Goal: Task Accomplishment & Management: Complete application form

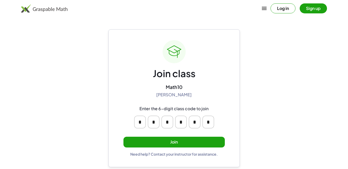
click at [209, 144] on button "Join" at bounding box center [175, 142] width 102 height 11
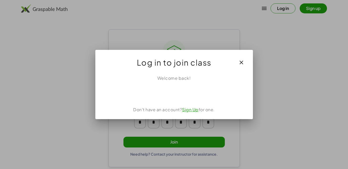
click at [188, 110] on link "Sign Up" at bounding box center [190, 110] width 17 height 6
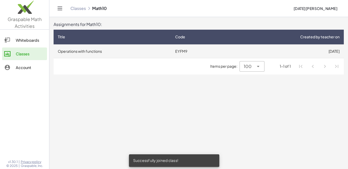
click at [151, 51] on td "Operations with functions" at bounding box center [113, 51] width 118 height 14
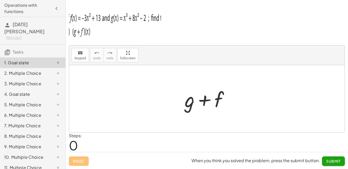
click at [98, 31] on img at bounding box center [115, 24] width 92 height 32
click at [99, 28] on img at bounding box center [115, 24] width 92 height 32
click at [74, 54] on button "keyboard keypad" at bounding box center [80, 55] width 17 height 14
click at [188, 91] on div at bounding box center [190, 99] width 10 height 24
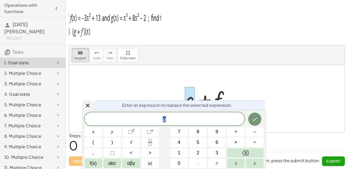
click at [242, 74] on div at bounding box center [207, 98] width 276 height 67
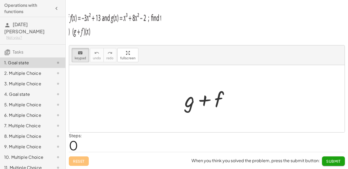
click at [228, 107] on div at bounding box center [209, 98] width 54 height 27
click at [41, 89] on div "2. Multiple Choice" at bounding box center [32, 94] width 65 height 11
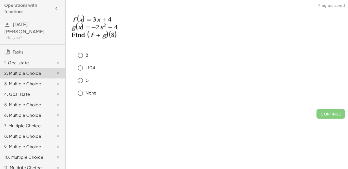
click at [34, 60] on div "1. Goal state" at bounding box center [25, 63] width 42 height 6
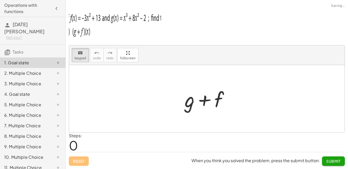
scroll to position [45, 0]
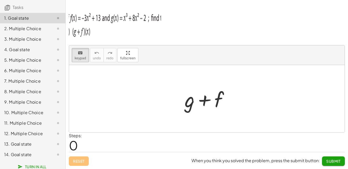
click at [109, 30] on img at bounding box center [115, 24] width 92 height 32
click at [109, 29] on img at bounding box center [115, 24] width 92 height 32
click at [146, 28] on img at bounding box center [115, 24] width 92 height 32
drag, startPoint x: 123, startPoint y: 87, endPoint x: 121, endPoint y: 83, distance: 5.1
click at [123, 88] on div at bounding box center [207, 98] width 276 height 67
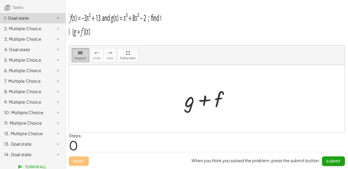
click at [74, 50] on button "keyboard keypad" at bounding box center [80, 55] width 17 height 14
click at [79, 54] on icon "keyboard" at bounding box center [80, 53] width 5 height 6
click at [83, 59] on span "keypad" at bounding box center [81, 59] width 12 height 4
drag, startPoint x: 82, startPoint y: 60, endPoint x: 79, endPoint y: 58, distance: 3.7
click at [79, 58] on span "keypad" at bounding box center [81, 59] width 12 height 4
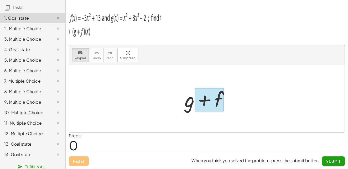
click at [220, 110] on div at bounding box center [209, 99] width 29 height 23
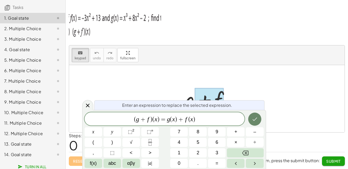
click at [255, 118] on icon "Done" at bounding box center [255, 119] width 6 height 6
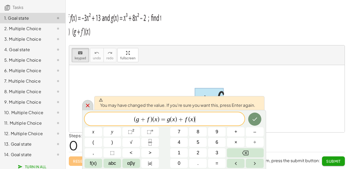
click at [87, 106] on icon at bounding box center [88, 106] width 6 height 6
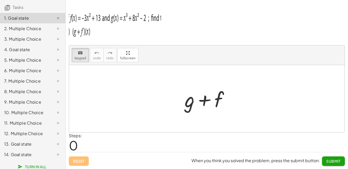
drag, startPoint x: 219, startPoint y: 106, endPoint x: 226, endPoint y: 86, distance: 21.1
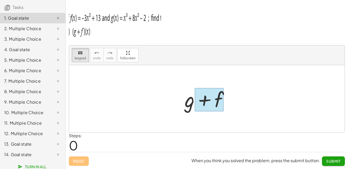
click at [221, 98] on div at bounding box center [209, 99] width 29 height 23
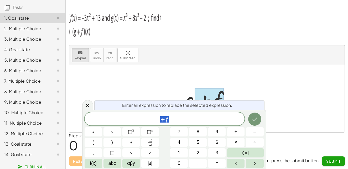
click at [254, 85] on div at bounding box center [207, 98] width 276 height 67
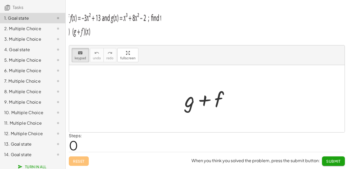
click at [254, 105] on div at bounding box center [207, 98] width 276 height 67
click at [236, 89] on div "+ g + f" at bounding box center [207, 99] width 60 height 30
click at [191, 91] on div at bounding box center [190, 99] width 10 height 24
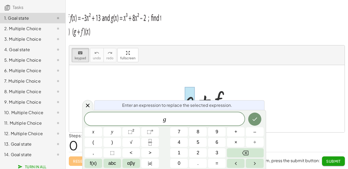
drag, startPoint x: 196, startPoint y: 97, endPoint x: 196, endPoint y: 100, distance: 2.9
click at [196, 100] on div at bounding box center [209, 98] width 54 height 27
click at [247, 85] on div at bounding box center [207, 98] width 276 height 67
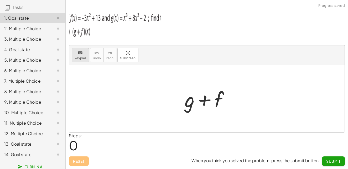
click at [85, 59] on button "keyboard keypad" at bounding box center [80, 55] width 17 height 14
drag, startPoint x: 78, startPoint y: 57, endPoint x: 82, endPoint y: 59, distance: 3.7
click at [80, 58] on span "keypad" at bounding box center [81, 59] width 12 height 4
click at [81, 78] on div at bounding box center [207, 98] width 276 height 67
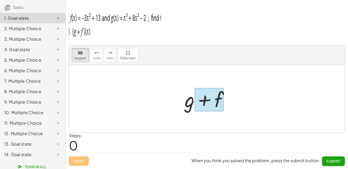
click at [208, 99] on div at bounding box center [209, 99] width 29 height 23
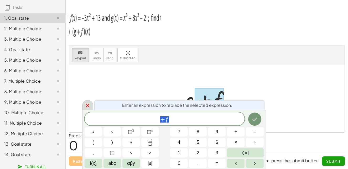
click at [91, 105] on div at bounding box center [87, 105] width 11 height 10
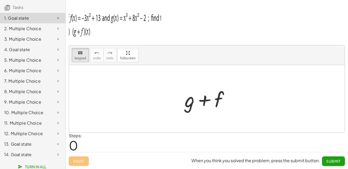
drag, startPoint x: 66, startPoint y: 60, endPoint x: 92, endPoint y: 58, distance: 25.9
click at [0, 0] on div "keyboard keypad undo undo redo redo fullscreen + g + f × Steps: 0 Reset When yo…" at bounding box center [0, 0] width 0 height 0
click at [72, 58] on button "keyboard keypad" at bounding box center [80, 55] width 17 height 14
click at [74, 58] on button "keyboard keypad" at bounding box center [80, 55] width 17 height 14
drag, startPoint x: 129, startPoint y: 86, endPoint x: 126, endPoint y: 89, distance: 4.3
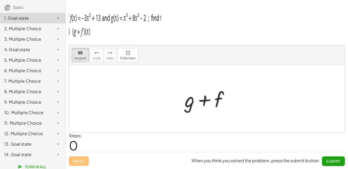
click at [127, 89] on div at bounding box center [207, 98] width 276 height 67
click at [119, 89] on div at bounding box center [207, 98] width 276 height 67
click at [115, 90] on div at bounding box center [207, 98] width 276 height 67
click at [90, 85] on div at bounding box center [207, 98] width 276 height 67
click at [90, 84] on div at bounding box center [207, 98] width 276 height 67
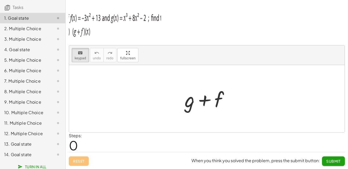
click at [90, 84] on div at bounding box center [207, 98] width 276 height 67
drag, startPoint x: 146, startPoint y: 85, endPoint x: 130, endPoint y: 87, distance: 15.8
click at [130, 87] on div at bounding box center [207, 98] width 276 height 67
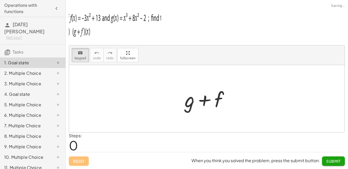
scroll to position [0, 0]
click at [54, 9] on icon "button" at bounding box center [56, 8] width 6 height 6
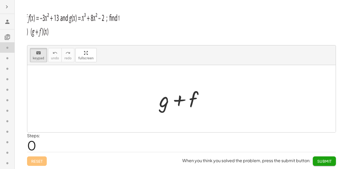
click at [5, 7] on icon "button" at bounding box center [7, 7] width 6 height 6
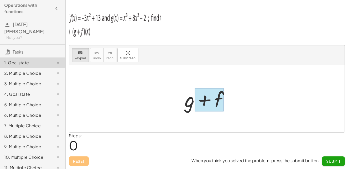
click at [197, 95] on div at bounding box center [209, 99] width 29 height 23
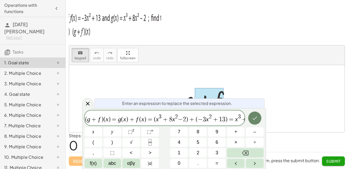
click at [253, 120] on icon "Done" at bounding box center [255, 118] width 6 height 6
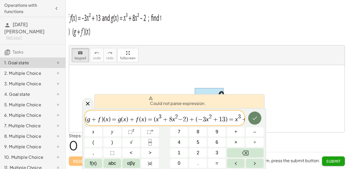
click at [260, 116] on button "Done" at bounding box center [255, 118] width 13 height 13
click at [260, 118] on button "Done" at bounding box center [255, 118] width 13 height 13
click at [83, 101] on div at bounding box center [87, 103] width 11 height 10
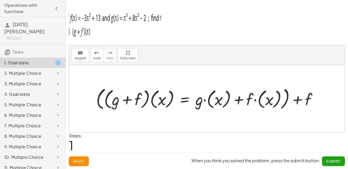
click at [115, 106] on div at bounding box center [209, 99] width 231 height 26
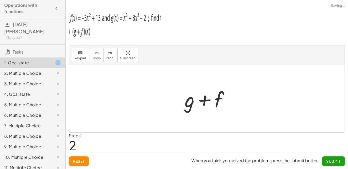
drag, startPoint x: 128, startPoint y: 54, endPoint x: 139, endPoint y: 74, distance: 22.7
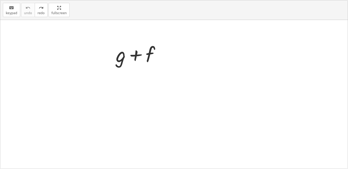
click at [139, 74] on div "keyboard keypad undo undo redo redo fullscreen Undo the last action + g + f ×" at bounding box center [174, 84] width 348 height 169
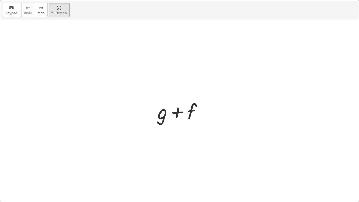
drag, startPoint x: 180, startPoint y: 108, endPoint x: 176, endPoint y: 109, distance: 4.4
click at [179, 109] on div at bounding box center [182, 110] width 54 height 27
drag, startPoint x: 161, startPoint y: 105, endPoint x: 176, endPoint y: 121, distance: 22.3
click at [164, 114] on div at bounding box center [182, 110] width 54 height 27
drag, startPoint x: 176, startPoint y: 121, endPoint x: 184, endPoint y: 122, distance: 7.9
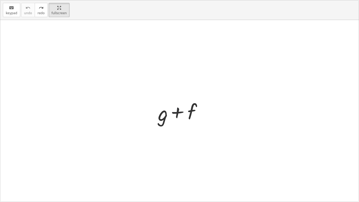
click at [177, 121] on div at bounding box center [182, 110] width 54 height 27
drag, startPoint x: 184, startPoint y: 122, endPoint x: 184, endPoint y: 118, distance: 3.5
click at [184, 122] on div at bounding box center [182, 110] width 54 height 27
drag, startPoint x: 183, startPoint y: 116, endPoint x: 114, endPoint y: 117, distance: 69.2
click at [114, 118] on div "+ f + g + f" at bounding box center [179, 111] width 359 height 182
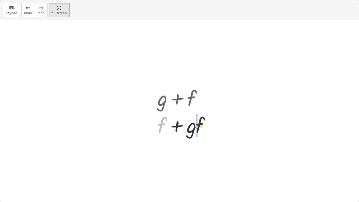
drag, startPoint x: 164, startPoint y: 121, endPoint x: 208, endPoint y: 124, distance: 44.0
click at [208, 124] on div at bounding box center [182, 124] width 54 height 27
drag, startPoint x: 160, startPoint y: 127, endPoint x: 202, endPoint y: 102, distance: 48.8
click at [177, 98] on div "+ g + f + f + g + g + g + f" at bounding box center [177, 98] width 0 height 0
drag, startPoint x: 160, startPoint y: 103, endPoint x: 166, endPoint y: 105, distance: 6.2
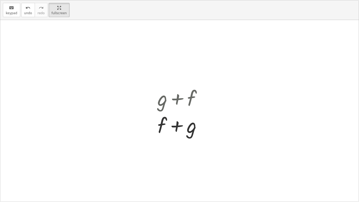
click at [166, 105] on div "+ g + f + f + g + g + f + g + f" at bounding box center [180, 111] width 60 height 57
drag, startPoint x: 164, startPoint y: 107, endPoint x: 195, endPoint y: 106, distance: 30.5
click at [196, 108] on div at bounding box center [182, 97] width 54 height 27
click at [193, 98] on div at bounding box center [182, 97] width 54 height 27
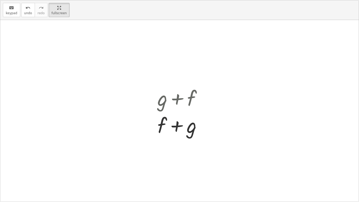
click at [193, 98] on div at bounding box center [182, 97] width 54 height 27
click at [189, 138] on div at bounding box center [182, 124] width 54 height 27
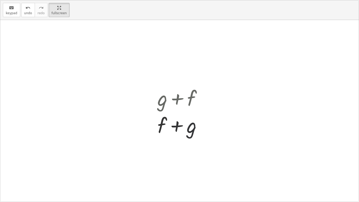
drag, startPoint x: 177, startPoint y: 118, endPoint x: 180, endPoint y: 119, distance: 2.9
click at [180, 155] on div "+ g + f + f + g + g + f + g + f" at bounding box center [179, 111] width 359 height 182
drag, startPoint x: 180, startPoint y: 122, endPoint x: 235, endPoint y: 97, distance: 60.4
click at [235, 97] on div "+ g + f + f + g + g + f + g + g + f" at bounding box center [179, 111] width 359 height 182
drag, startPoint x: 179, startPoint y: 130, endPoint x: 209, endPoint y: 96, distance: 45.5
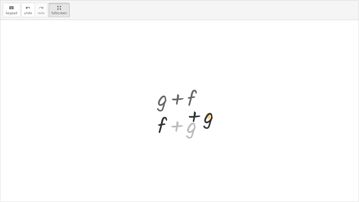
click at [209, 95] on div "+ g + f + f + g + g + f + g + g + f" at bounding box center [180, 111] width 60 height 57
drag, startPoint x: 208, startPoint y: 112, endPoint x: 215, endPoint y: 100, distance: 13.4
click at [215, 100] on div "+ g + f + f + g + g + f + g + g + f" at bounding box center [179, 111] width 359 height 182
drag, startPoint x: 185, startPoint y: 138, endPoint x: 211, endPoint y: 107, distance: 39.9
click at [211, 107] on div "+ g + f + f + g + g + f + g + g + f" at bounding box center [179, 111] width 359 height 182
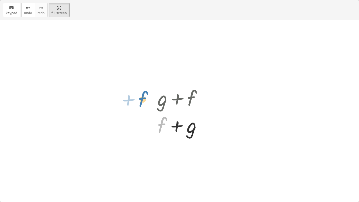
drag, startPoint x: 158, startPoint y: 120, endPoint x: 138, endPoint y: 94, distance: 32.0
click at [138, 94] on div "+ g + f + f + g + g + f + f + g + f" at bounding box center [179, 111] width 359 height 182
drag, startPoint x: 168, startPoint y: 127, endPoint x: 194, endPoint y: 109, distance: 32.2
click at [177, 98] on div "+ g + f + f + g + g + f + g + g + f" at bounding box center [177, 98] width 0 height 0
drag, startPoint x: 187, startPoint y: 98, endPoint x: 192, endPoint y: 93, distance: 6.5
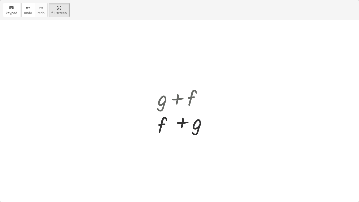
click at [187, 97] on div at bounding box center [182, 97] width 54 height 27
click at [193, 93] on div at bounding box center [182, 97] width 54 height 27
drag, startPoint x: 193, startPoint y: 93, endPoint x: 192, endPoint y: 97, distance: 3.7
click at [193, 96] on div at bounding box center [182, 97] width 54 height 27
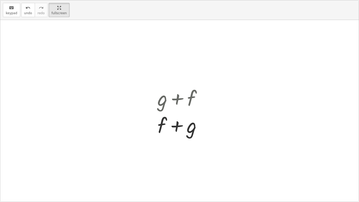
click at [192, 98] on div at bounding box center [182, 97] width 54 height 27
click at [159, 126] on div at bounding box center [182, 124] width 54 height 27
click at [162, 125] on div at bounding box center [182, 124] width 54 height 27
drag, startPoint x: 57, startPoint y: 8, endPoint x: 46, endPoint y: -12, distance: 22.6
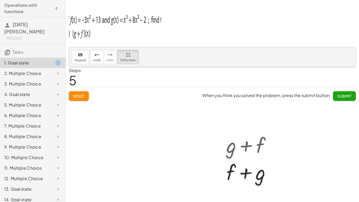
click at [46, 0] on html "Operations with functions [DATE][PERSON_NAME] Not you? Tasks 1. Goal state 2. M…" at bounding box center [179, 101] width 359 height 202
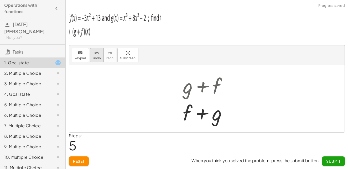
click at [96, 50] on icon "undo" at bounding box center [96, 53] width 5 height 6
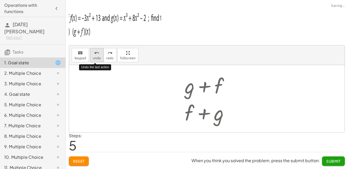
click at [98, 52] on div "undo" at bounding box center [97, 53] width 8 height 6
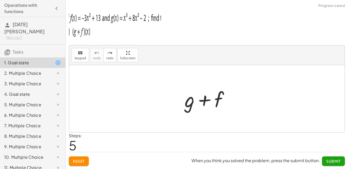
click at [55, 60] on icon at bounding box center [58, 63] width 6 height 6
click at [227, 105] on div at bounding box center [209, 98] width 54 height 27
click at [219, 99] on div at bounding box center [209, 98] width 54 height 27
click at [218, 100] on div at bounding box center [209, 98] width 54 height 27
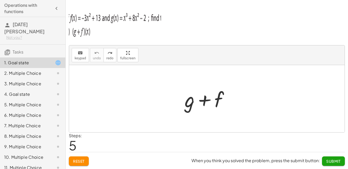
click at [213, 100] on div at bounding box center [209, 98] width 54 height 27
click at [212, 100] on div at bounding box center [209, 98] width 54 height 27
click at [189, 102] on div at bounding box center [209, 98] width 54 height 27
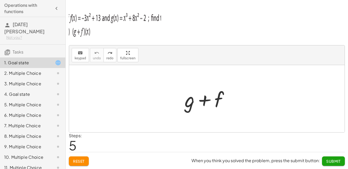
click at [189, 102] on div at bounding box center [209, 98] width 54 height 27
click at [72, 52] on button "keyboard keypad" at bounding box center [80, 55] width 17 height 14
click at [195, 106] on div at bounding box center [190, 99] width 10 height 24
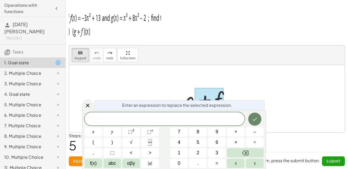
click at [257, 118] on icon "Done" at bounding box center [255, 119] width 5 height 3
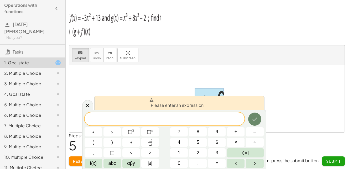
click at [257, 118] on icon "Done" at bounding box center [255, 119] width 5 height 3
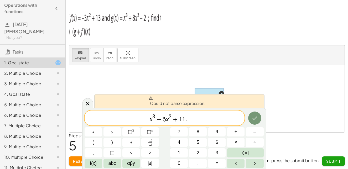
click at [102, 128] on div at bounding box center [94, 132] width 18 height 9
click at [253, 118] on icon "Done" at bounding box center [255, 118] width 6 height 6
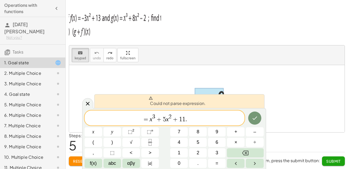
click at [90, 107] on icon at bounding box center [88, 104] width 6 height 6
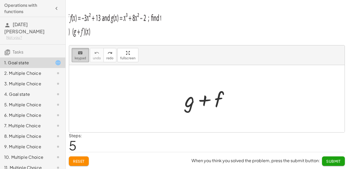
click at [76, 53] on div "keyboard" at bounding box center [81, 53] width 12 height 6
click at [195, 109] on div at bounding box center [209, 98] width 54 height 27
click at [189, 106] on div at bounding box center [209, 98] width 54 height 27
click at [190, 101] on div at bounding box center [209, 98] width 54 height 27
click at [182, 103] on div "+ g + f" at bounding box center [207, 99] width 60 height 30
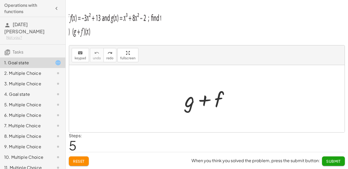
click at [185, 102] on div at bounding box center [209, 98] width 54 height 27
click at [190, 104] on div at bounding box center [209, 98] width 54 height 27
click at [185, 98] on div at bounding box center [209, 98] width 54 height 27
drag, startPoint x: 84, startPoint y: 21, endPoint x: 87, endPoint y: 20, distance: 3.3
click at [84, 22] on img at bounding box center [115, 24] width 92 height 32
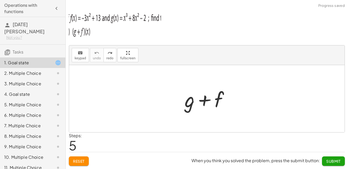
click at [92, 19] on img at bounding box center [115, 24] width 92 height 32
drag, startPoint x: 92, startPoint y: 19, endPoint x: 109, endPoint y: 40, distance: 26.5
click at [0, 0] on div "keyboard keypad undo undo redo redo fullscreen + g + f × Steps: 5 Reset When yo…" at bounding box center [0, 0] width 0 height 0
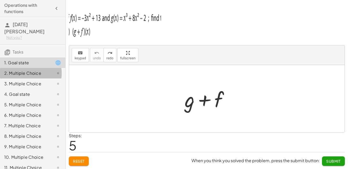
click at [42, 70] on div "2. Multiple Choice" at bounding box center [25, 73] width 42 height 6
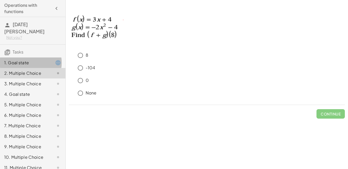
click at [26, 60] on div "1. Goal state" at bounding box center [25, 63] width 42 height 6
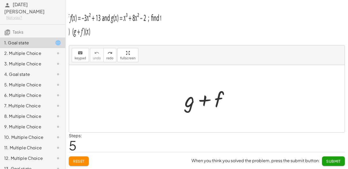
scroll to position [45, 0]
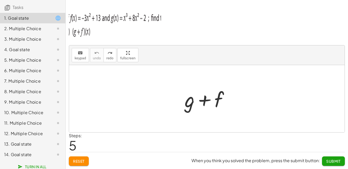
click at [194, 102] on div at bounding box center [209, 98] width 54 height 27
drag, startPoint x: 193, startPoint y: 102, endPoint x: 191, endPoint y: 104, distance: 2.8
click at [193, 103] on div at bounding box center [209, 98] width 54 height 27
click at [189, 104] on div at bounding box center [209, 98] width 54 height 27
drag, startPoint x: 72, startPoint y: 53, endPoint x: 75, endPoint y: 55, distance: 3.9
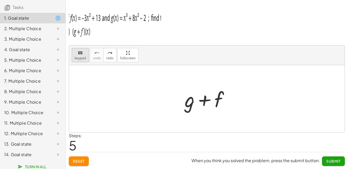
click at [75, 55] on button "keyboard keypad" at bounding box center [80, 55] width 17 height 14
click at [193, 101] on div at bounding box center [190, 99] width 10 height 24
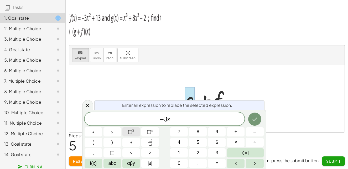
click at [133, 131] on sup "2" at bounding box center [134, 131] width 2 height 4
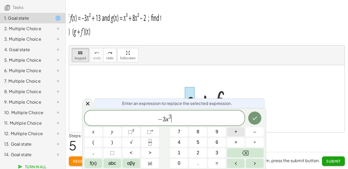
click at [241, 136] on button "+" at bounding box center [236, 132] width 18 height 9
click at [185, 151] on button "1" at bounding box center [179, 153] width 18 height 9
click at [219, 154] on button "3" at bounding box center [217, 153] width 18 height 9
click at [252, 114] on button "Done" at bounding box center [255, 118] width 13 height 13
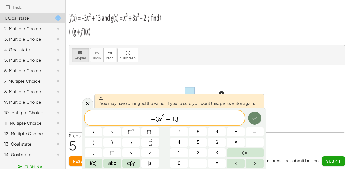
click at [253, 114] on button "Done" at bounding box center [255, 118] width 13 height 13
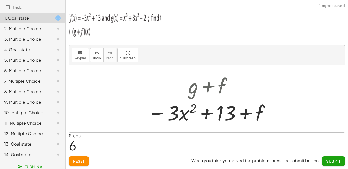
click at [256, 116] on div at bounding box center [209, 112] width 128 height 27
click at [260, 115] on div at bounding box center [209, 112] width 128 height 27
click at [254, 114] on div at bounding box center [209, 112] width 128 height 27
click at [251, 114] on div at bounding box center [209, 112] width 128 height 27
click at [259, 114] on div at bounding box center [209, 112] width 128 height 27
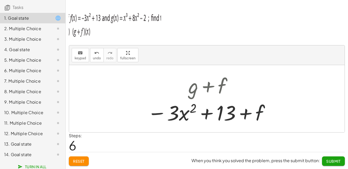
click at [259, 114] on div at bounding box center [209, 112] width 128 height 27
click at [83, 59] on span "keypad" at bounding box center [81, 59] width 12 height 4
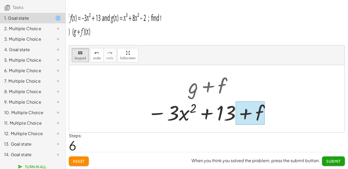
click at [258, 111] on div at bounding box center [250, 113] width 29 height 23
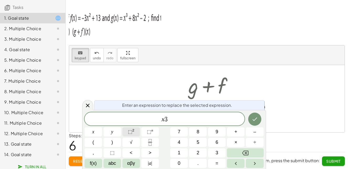
click at [126, 131] on button "⬚ 2" at bounding box center [132, 132] width 18 height 9
click at [115, 163] on span "abc" at bounding box center [113, 163] width 8 height 7
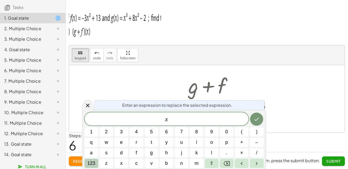
click at [96, 164] on button "123" at bounding box center [92, 163] width 14 height 9
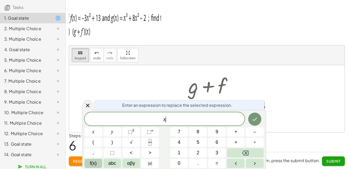
click at [95, 165] on span "f(x)" at bounding box center [93, 163] width 7 height 7
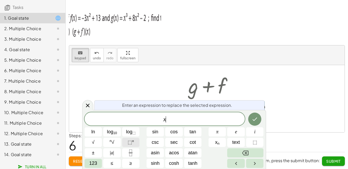
click at [128, 142] on span "⬚" at bounding box center [130, 142] width 4 height 5
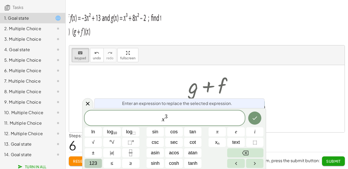
click at [97, 164] on span "123" at bounding box center [93, 163] width 8 height 7
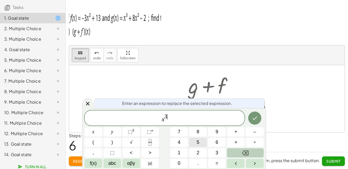
click at [190, 144] on button "5" at bounding box center [198, 142] width 18 height 9
click at [95, 166] on span "f(x)" at bounding box center [93, 163] width 7 height 7
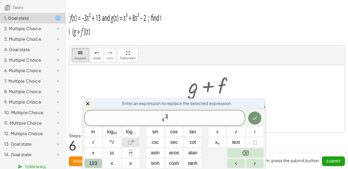
click at [131, 145] on span "⬚" at bounding box center [130, 142] width 4 height 5
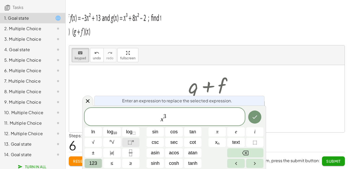
click at [131, 145] on span "⬚" at bounding box center [130, 142] width 4 height 5
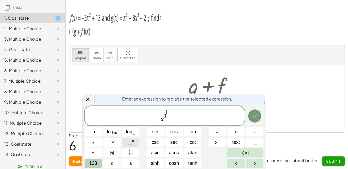
click at [131, 145] on span "⬚" at bounding box center [130, 142] width 4 height 5
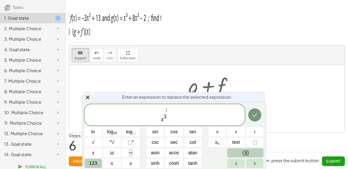
click at [257, 153] on button "Backspace" at bounding box center [245, 153] width 36 height 9
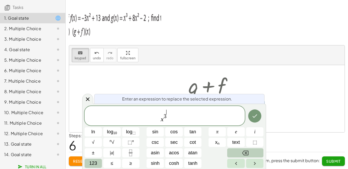
click at [257, 153] on button "Backspace" at bounding box center [245, 153] width 36 height 9
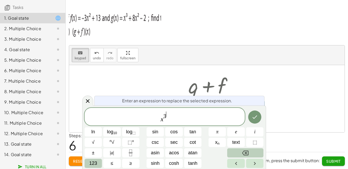
click at [257, 153] on button "Backspace" at bounding box center [245, 153] width 36 height 9
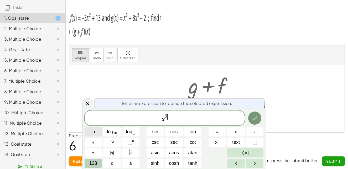
click at [98, 133] on button "ln" at bounding box center [94, 132] width 18 height 9
click at [246, 153] on icon "Backspace" at bounding box center [245, 153] width 6 height 6
click at [240, 141] on span "text" at bounding box center [236, 142] width 8 height 7
click at [247, 155] on icon "Backspace" at bounding box center [245, 153] width 6 height 6
click at [87, 165] on button "123" at bounding box center [94, 163] width 18 height 9
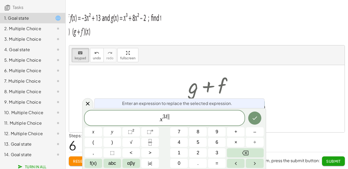
click at [172, 117] on span "x 3 l ​" at bounding box center [165, 118] width 160 height 9
click at [169, 116] on span at bounding box center [168, 117] width 2 height 6
click at [168, 118] on span at bounding box center [168, 117] width 2 height 6
click at [176, 122] on span "x 3 ​" at bounding box center [165, 118] width 160 height 9
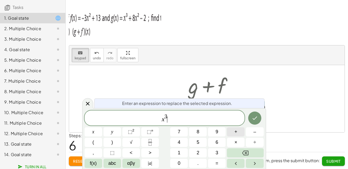
click at [237, 133] on span "+" at bounding box center [236, 132] width 3 height 7
click at [201, 133] on button "8" at bounding box center [198, 132] width 18 height 9
click at [85, 131] on button "x" at bounding box center [94, 132] width 18 height 9
click at [127, 131] on button "⬚ 2" at bounding box center [132, 132] width 18 height 9
click at [254, 134] on span "–" at bounding box center [255, 132] width 3 height 7
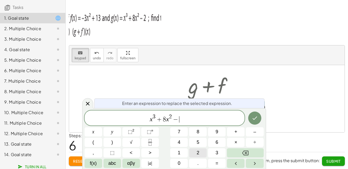
click at [205, 152] on button "2" at bounding box center [198, 153] width 18 height 9
click at [253, 121] on icon "Done" at bounding box center [255, 118] width 6 height 6
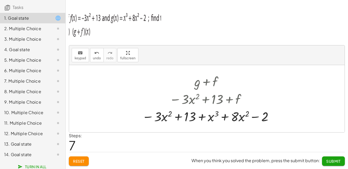
click at [243, 105] on div at bounding box center [209, 99] width 139 height 18
click at [245, 119] on div at bounding box center [209, 117] width 139 height 18
click at [224, 118] on div at bounding box center [209, 117] width 139 height 18
click at [75, 58] on span "keypad" at bounding box center [81, 59] width 12 height 4
click at [206, 114] on div at bounding box center [209, 117] width 139 height 18
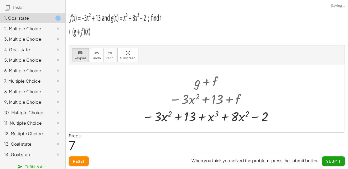
click at [206, 116] on div at bounding box center [209, 117] width 139 height 18
click at [83, 59] on span "keypad" at bounding box center [81, 59] width 12 height 4
click at [204, 84] on div at bounding box center [209, 82] width 139 height 18
drag, startPoint x: 227, startPoint y: 115, endPoint x: 232, endPoint y: 118, distance: 6.0
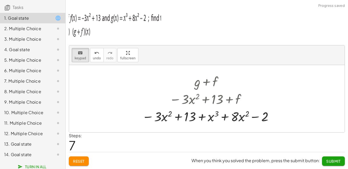
click at [228, 115] on div at bounding box center [209, 117] width 139 height 18
click at [234, 119] on div at bounding box center [235, 116] width 8 height 15
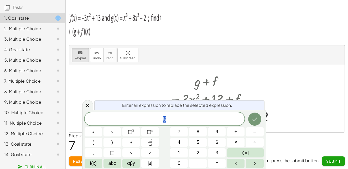
click at [273, 103] on div at bounding box center [209, 99] width 139 height 18
click at [84, 107] on div at bounding box center [87, 105] width 11 height 10
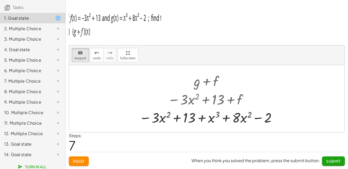
click at [277, 122] on div at bounding box center [208, 117] width 145 height 18
click at [266, 118] on div at bounding box center [259, 118] width 19 height 14
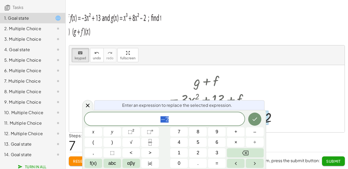
click at [278, 87] on div at bounding box center [208, 81] width 145 height 18
click at [80, 101] on div at bounding box center [207, 98] width 276 height 67
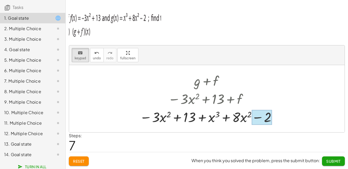
click at [270, 116] on div at bounding box center [262, 117] width 20 height 15
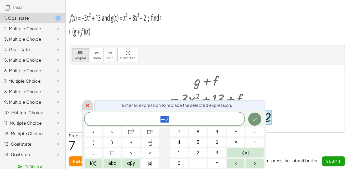
click at [85, 107] on icon at bounding box center [88, 106] width 6 height 6
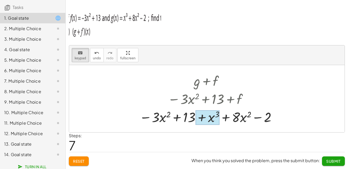
drag, startPoint x: 165, startPoint y: 117, endPoint x: 193, endPoint y: 120, distance: 28.6
drag, startPoint x: 158, startPoint y: 121, endPoint x: 162, endPoint y: 120, distance: 3.9
click at [158, 121] on div at bounding box center [156, 118] width 8 height 16
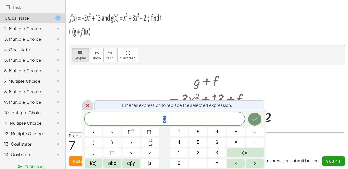
click at [87, 105] on icon at bounding box center [88, 106] width 4 height 4
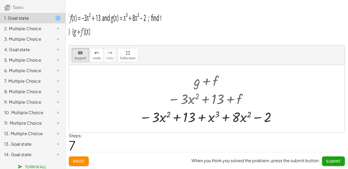
drag, startPoint x: 135, startPoint y: 115, endPoint x: 144, endPoint y: 115, distance: 8.9
click at [144, 115] on div "+ g + f − · 3 · x 2 + 13 + f − · 3 · x 2 + 13 + x 3 + · 8 · x 2 − 2" at bounding box center [206, 98] width 151 height 57
click at [142, 117] on div at bounding box center [209, 117] width 144 height 18
drag, startPoint x: 120, startPoint y: 117, endPoint x: 129, endPoint y: 117, distance: 9.2
click at [121, 117] on div at bounding box center [207, 98] width 276 height 67
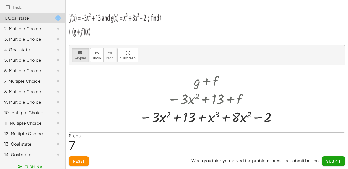
drag, startPoint x: 139, startPoint y: 116, endPoint x: 307, endPoint y: 116, distance: 167.8
click at [308, 119] on div at bounding box center [207, 98] width 276 height 67
drag, startPoint x: 281, startPoint y: 118, endPoint x: 79, endPoint y: 91, distance: 203.8
click at [89, 98] on div at bounding box center [207, 98] width 276 height 67
click at [207, 118] on div "− · 3 · x 2 + 13 + x 3 + · 8 · x 2 − 2" at bounding box center [207, 118] width 0 height 0
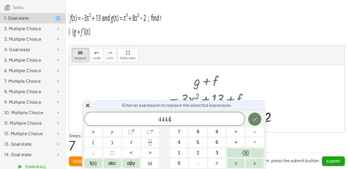
click at [254, 122] on button "Done" at bounding box center [255, 119] width 13 height 13
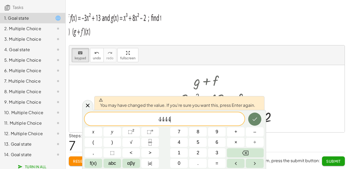
click at [256, 123] on button "Done" at bounding box center [255, 119] width 13 height 13
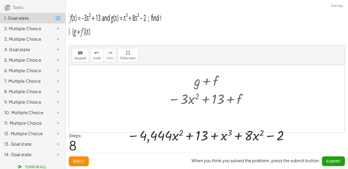
click at [256, 123] on div "+ g + f − · 3 · x 2 + 13 + f − · 3 · x 2 + 13 + x 3 + · 8 · x 2 − 2 − · 3 · x 2…" at bounding box center [207, 107] width 176 height 75
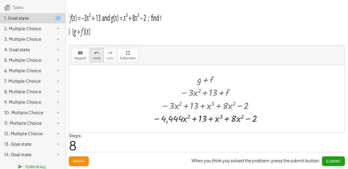
click at [97, 61] on button "undo undo" at bounding box center [97, 55] width 14 height 14
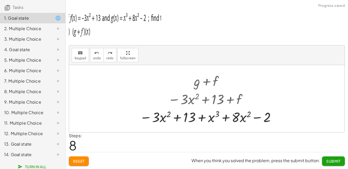
click at [271, 120] on div at bounding box center [208, 117] width 143 height 18
drag, startPoint x: 271, startPoint y: 121, endPoint x: 269, endPoint y: 111, distance: 9.6
click at [270, 121] on div at bounding box center [208, 117] width 143 height 18
click at [83, 60] on span "keypad" at bounding box center [81, 59] width 12 height 4
click at [272, 119] on div at bounding box center [208, 117] width 143 height 18
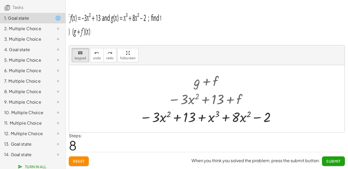
click at [207, 117] on div "− · 3 · x 2 + 13 + x 3 + · 8 · x 2 − 2" at bounding box center [207, 117] width 0 height 0
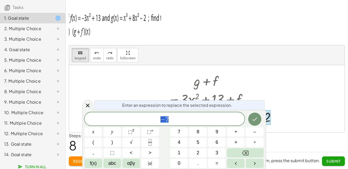
click at [269, 120] on div at bounding box center [261, 117] width 20 height 15
drag, startPoint x: 329, startPoint y: 134, endPoint x: 329, endPoint y: 126, distance: 8.2
click at [329, 133] on div "Steps: 8" at bounding box center [207, 142] width 276 height 19
click at [290, 79] on div at bounding box center [207, 98] width 276 height 67
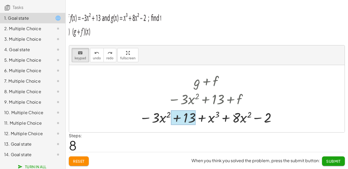
drag, startPoint x: 161, startPoint y: 116, endPoint x: 208, endPoint y: 115, distance: 46.8
click at [208, 115] on div at bounding box center [209, 117] width 145 height 18
click at [207, 118] on div "− · 3 · x 2 + 13 + x 3 + · 8 · x 2 − 2" at bounding box center [207, 118] width 0 height 0
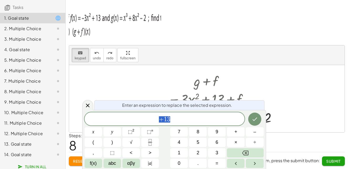
drag, startPoint x: 189, startPoint y: 117, endPoint x: 185, endPoint y: 117, distance: 3.2
click at [185, 117] on span "+ 1 3" at bounding box center [165, 119] width 160 height 7
click at [233, 125] on div "+ 1 3 ​" at bounding box center [165, 119] width 160 height 13
click at [221, 163] on button "=" at bounding box center [217, 163] width 18 height 9
click at [194, 142] on button "5" at bounding box center [198, 142] width 18 height 9
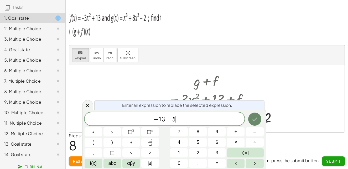
click at [258, 121] on button "Done" at bounding box center [255, 119] width 13 height 13
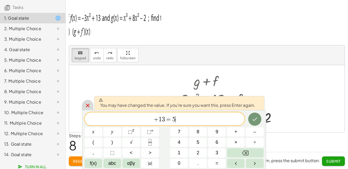
click at [90, 105] on icon at bounding box center [88, 106] width 6 height 6
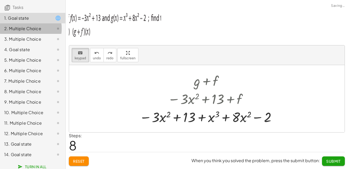
click at [17, 26] on div "2. Multiple Choice" at bounding box center [25, 29] width 42 height 6
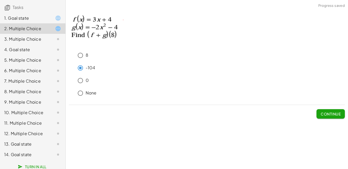
click at [335, 115] on span "Continue" at bounding box center [331, 114] width 20 height 5
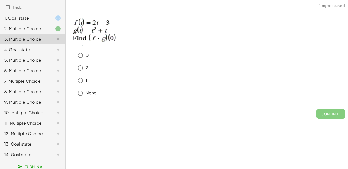
click at [24, 26] on div "2. Multiple Choice" at bounding box center [25, 29] width 42 height 6
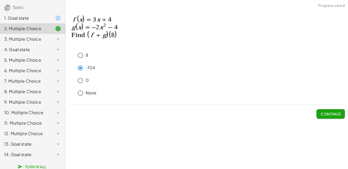
click at [31, 55] on div "3. Multiple Choice" at bounding box center [32, 60] width 65 height 11
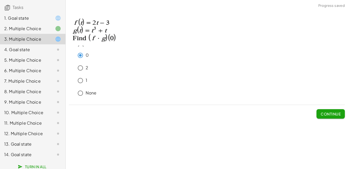
click at [322, 114] on span "Continue" at bounding box center [331, 114] width 20 height 5
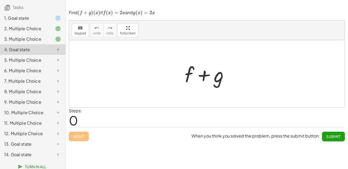
click at [29, 34] on div "1. Goal state" at bounding box center [32, 39] width 65 height 11
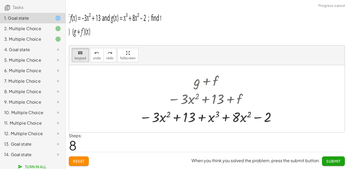
click at [29, 57] on div "5. Multiple Choice" at bounding box center [25, 60] width 42 height 6
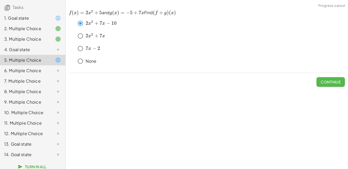
click at [324, 80] on span "Continue" at bounding box center [331, 82] width 20 height 5
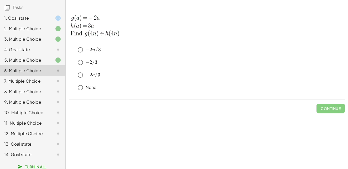
click at [77, 120] on div "keyboard keypad undo undo redo redo fullscreen + g + f − · 3 · x 2 + 13 + f − ·…" at bounding box center [207, 84] width 283 height 169
click at [325, 111] on button "Continue" at bounding box center [331, 108] width 28 height 9
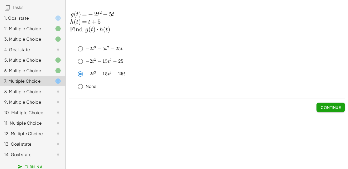
click at [326, 104] on button "Continue" at bounding box center [331, 107] width 28 height 9
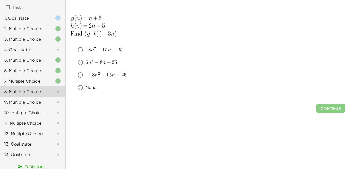
click at [0, 0] on div "﻿ 18 n 2 − 15 n − 25 18n^2-15n-25 18 n 2 − 15 n − 25 ﻿ ﻿ 6 n 2 − 8 n − 25 6n^2-…" at bounding box center [0, 0] width 0 height 0
click at [335, 107] on span "Continue" at bounding box center [331, 108] width 20 height 5
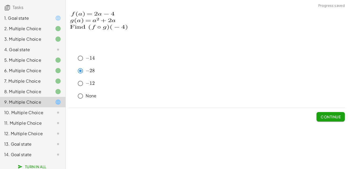
click at [321, 119] on span "Continue" at bounding box center [331, 117] width 20 height 5
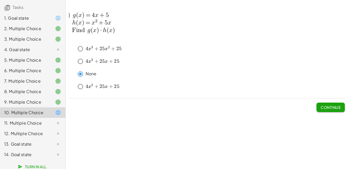
click at [325, 107] on span "Continue" at bounding box center [331, 107] width 20 height 5
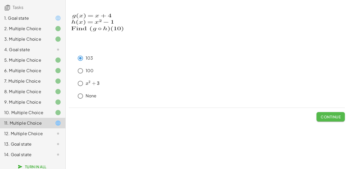
click at [338, 116] on span "Continue" at bounding box center [331, 117] width 20 height 5
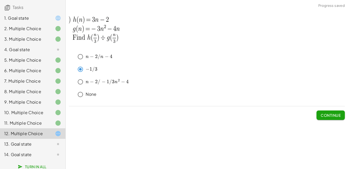
click at [332, 118] on span "Continue" at bounding box center [331, 115] width 20 height 5
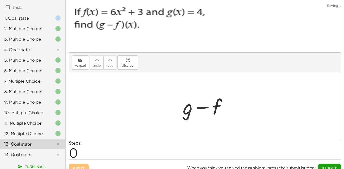
click at [38, 15] on div "1. Goal state" at bounding box center [25, 18] width 42 height 6
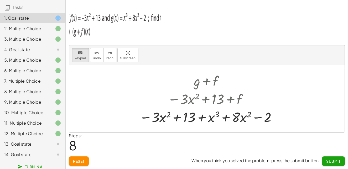
click at [83, 110] on div at bounding box center [207, 98] width 276 height 67
click at [165, 115] on div at bounding box center [155, 118] width 32 height 16
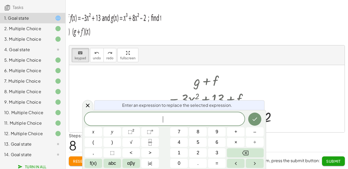
click at [292, 89] on div at bounding box center [207, 98] width 276 height 67
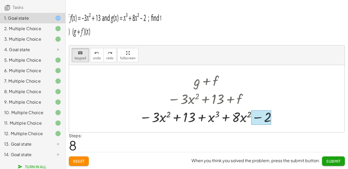
click at [267, 118] on div at bounding box center [262, 117] width 20 height 15
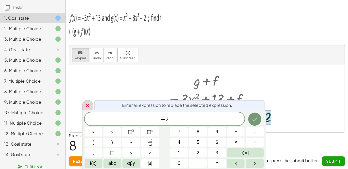
click at [90, 106] on icon at bounding box center [88, 106] width 6 height 6
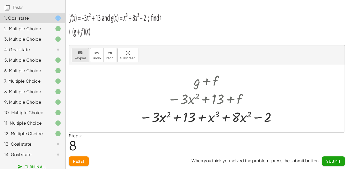
click at [82, 60] on span "keypad" at bounding box center [81, 59] width 12 height 4
drag, startPoint x: 285, startPoint y: 120, endPoint x: 270, endPoint y: 119, distance: 14.7
click at [280, 120] on div "+ g + f − · 3 · x 2 + 13 + f − · 3 · x 2 + 13 + x 3 + · 8 · x 2 − 2" at bounding box center [207, 98] width 276 height 67
drag, startPoint x: 265, startPoint y: 118, endPoint x: 287, endPoint y: 103, distance: 26.5
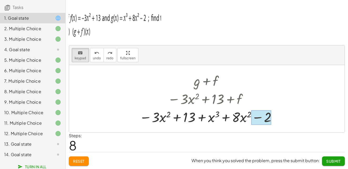
click at [271, 115] on div at bounding box center [262, 117] width 20 height 15
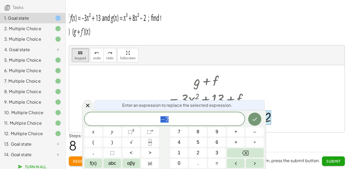
click at [242, 89] on div at bounding box center [209, 81] width 144 height 18
click at [186, 116] on span "− 2 ​" at bounding box center [165, 119] width 160 height 7
click at [344, 63] on div "keyboard keypad undo [PERSON_NAME] redo fullscreen" at bounding box center [207, 55] width 276 height 20
click at [88, 104] on icon at bounding box center [88, 106] width 6 height 6
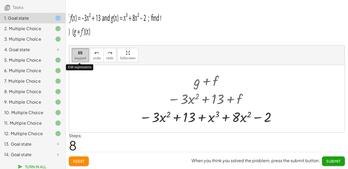
click at [82, 55] on icon "keyboard" at bounding box center [80, 53] width 5 height 6
click at [82, 53] on icon "keyboard" at bounding box center [80, 53] width 5 height 6
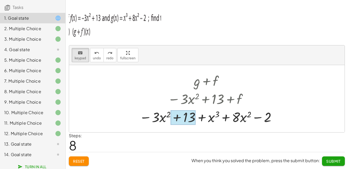
click at [184, 120] on div at bounding box center [183, 117] width 25 height 15
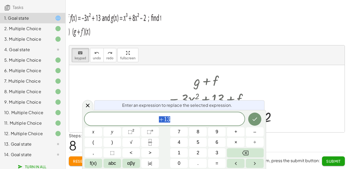
click at [184, 120] on span "+ 1 3" at bounding box center [165, 119] width 160 height 7
click at [249, 120] on button "Done" at bounding box center [255, 119] width 13 height 13
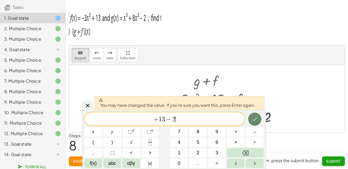
click at [249, 120] on button "Done" at bounding box center [255, 119] width 13 height 13
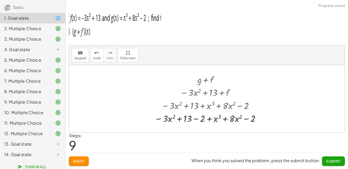
click at [215, 120] on div at bounding box center [209, 118] width 114 height 13
click at [95, 53] on icon "undo" at bounding box center [96, 53] width 5 height 6
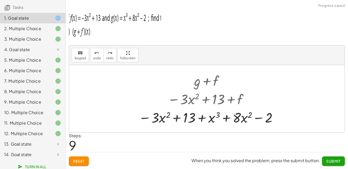
click at [188, 119] on div at bounding box center [209, 117] width 143 height 18
click at [183, 118] on div at bounding box center [208, 117] width 143 height 18
click at [168, 114] on div at bounding box center [208, 117] width 143 height 18
click at [157, 119] on div at bounding box center [208, 117] width 143 height 18
click at [0, 0] on div "keyboard keypad undo undo redo redo fullscreen + g + f − · 3 · x 2 + 13 + f − ·…" at bounding box center [0, 0] width 0 height 0
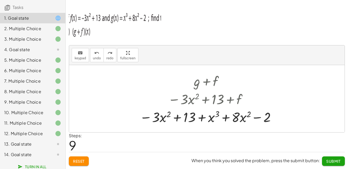
click at [80, 159] on span "Reset" at bounding box center [79, 161] width 12 height 5
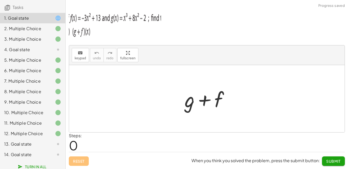
click at [211, 95] on div at bounding box center [209, 98] width 54 height 27
click at [189, 100] on div at bounding box center [209, 98] width 54 height 27
click at [188, 105] on div at bounding box center [209, 98] width 54 height 27
click at [188, 108] on div at bounding box center [209, 98] width 54 height 27
click at [190, 101] on div at bounding box center [209, 98] width 54 height 27
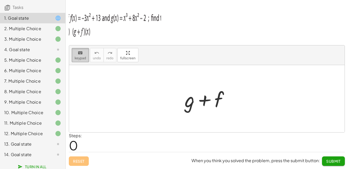
click at [82, 51] on icon "keyboard" at bounding box center [80, 53] width 5 height 6
click at [187, 106] on div at bounding box center [190, 99] width 10 height 24
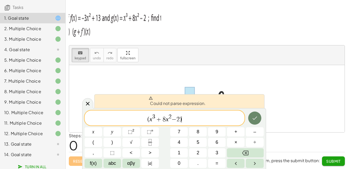
click at [254, 117] on icon "Done" at bounding box center [255, 118] width 6 height 6
click at [90, 102] on icon at bounding box center [88, 104] width 6 height 6
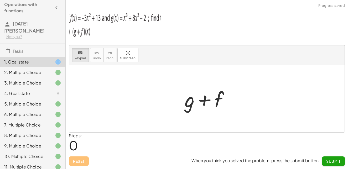
scroll to position [0, 0]
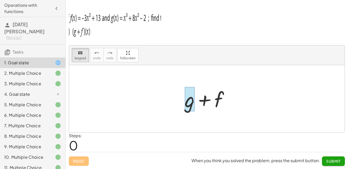
click at [194, 103] on div at bounding box center [190, 99] width 10 height 24
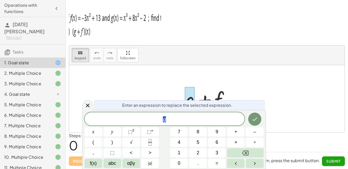
click at [172, 118] on span "g" at bounding box center [165, 119] width 160 height 7
click at [92, 143] on button "(" at bounding box center [94, 142] width 18 height 9
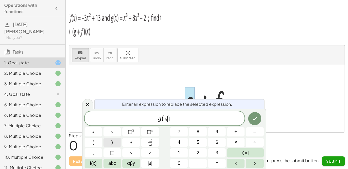
click at [114, 141] on button ")" at bounding box center [113, 142] width 18 height 9
click at [180, 115] on span "g ( x ) ​" at bounding box center [165, 119] width 160 height 9
click at [223, 160] on button "=" at bounding box center [217, 163] width 18 height 9
click at [168, 119] on span "+" at bounding box center [171, 119] width 8 height 6
click at [128, 136] on button "⬚ 2" at bounding box center [132, 132] width 18 height 9
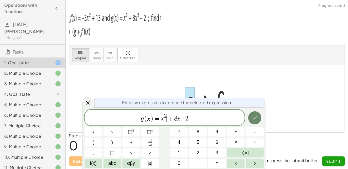
click at [255, 116] on icon "Done" at bounding box center [255, 118] width 6 height 6
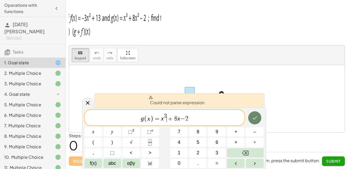
click at [258, 118] on icon "Done" at bounding box center [255, 118] width 6 height 6
click at [257, 118] on icon "Done" at bounding box center [255, 118] width 6 height 6
click at [154, 119] on span "g ( x ) = x 2 ​ + 8 x − 2" at bounding box center [165, 118] width 160 height 10
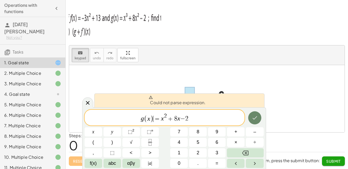
click at [251, 120] on button "Done" at bounding box center [255, 117] width 13 height 13
click at [92, 100] on div at bounding box center [87, 103] width 11 height 10
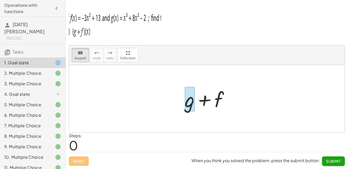
click at [185, 107] on div at bounding box center [190, 99] width 10 height 24
click at [0, 0] on span "Could not parse expression." at bounding box center [0, 0] width 0 height 0
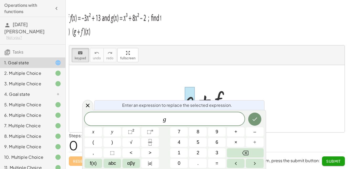
click at [185, 106] on span "Enter an expression to replace the selected expression." at bounding box center [177, 105] width 110 height 6
click at [183, 120] on span "g ​" at bounding box center [165, 119] width 160 height 7
click at [183, 119] on span "g ​" at bounding box center [165, 119] width 160 height 7
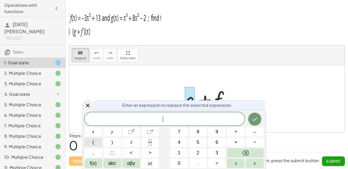
click at [94, 145] on span "(" at bounding box center [94, 142] width 2 height 7
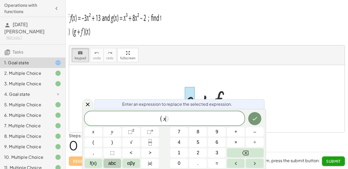
click at [107, 162] on button "abc" at bounding box center [113, 163] width 18 height 9
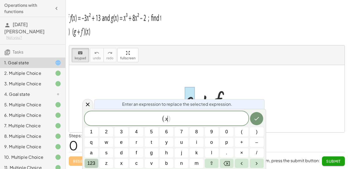
click at [90, 165] on span "123" at bounding box center [92, 163] width 8 height 7
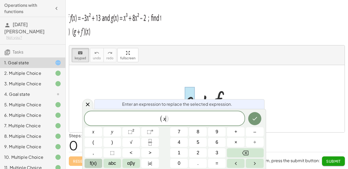
click at [96, 163] on span "f(x)" at bounding box center [93, 163] width 7 height 7
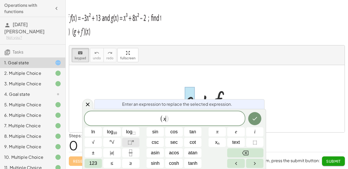
click at [131, 142] on span "⬚" at bounding box center [130, 142] width 4 height 5
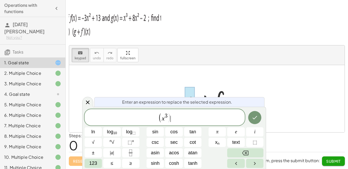
click at [170, 121] on span ")" at bounding box center [170, 118] width 4 height 10
click at [169, 123] on span ")" at bounding box center [170, 118] width 4 height 10
click at [94, 162] on span "123" at bounding box center [93, 163] width 8 height 7
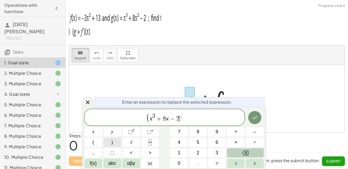
click at [108, 141] on button ")" at bounding box center [113, 142] width 18 height 9
click at [253, 118] on icon "Done" at bounding box center [255, 118] width 6 height 6
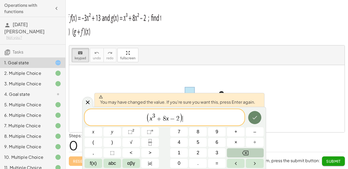
click at [257, 116] on icon "Done" at bounding box center [255, 118] width 6 height 6
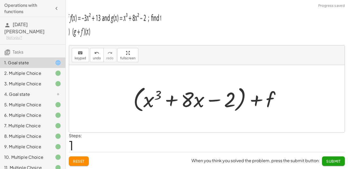
click at [263, 107] on div at bounding box center [209, 99] width 157 height 30
click at [256, 100] on div at bounding box center [209, 99] width 157 height 30
click at [274, 95] on div at bounding box center [209, 99] width 157 height 30
click at [272, 99] on div at bounding box center [209, 99] width 157 height 30
click at [269, 101] on div at bounding box center [209, 99] width 157 height 30
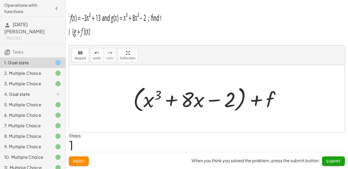
click at [268, 102] on div at bounding box center [209, 99] width 157 height 30
drag, startPoint x: 265, startPoint y: 100, endPoint x: 259, endPoint y: 100, distance: 5.3
click at [264, 100] on div at bounding box center [209, 99] width 157 height 30
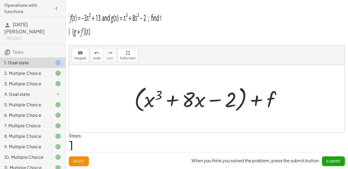
click at [258, 100] on div at bounding box center [209, 99] width 157 height 30
click at [257, 100] on div at bounding box center [209, 99] width 157 height 30
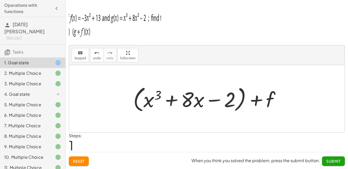
click at [269, 98] on div at bounding box center [209, 99] width 157 height 30
click at [77, 57] on span "keypad" at bounding box center [81, 59] width 12 height 4
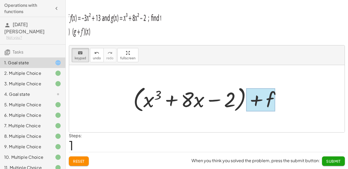
click at [273, 105] on div at bounding box center [260, 99] width 29 height 23
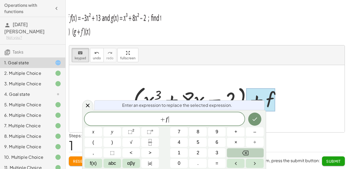
click at [172, 121] on span "+ f ​" at bounding box center [165, 119] width 160 height 7
click at [166, 120] on var "f" at bounding box center [167, 119] width 2 height 7
click at [173, 119] on span "+ ​ f" at bounding box center [165, 119] width 160 height 7
click at [89, 144] on button "(" at bounding box center [94, 142] width 18 height 9
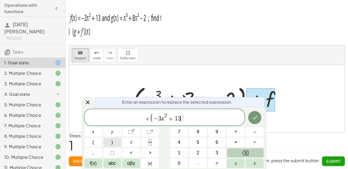
click at [111, 141] on button ")" at bounding box center [113, 142] width 18 height 9
click at [102, 128] on div at bounding box center [94, 132] width 18 height 9
click at [256, 116] on icon "Done" at bounding box center [255, 118] width 6 height 6
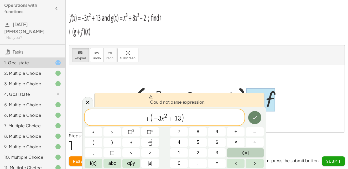
click at [256, 116] on icon "Done" at bounding box center [255, 118] width 6 height 6
drag, startPoint x: 154, startPoint y: 119, endPoint x: 180, endPoint y: 117, distance: 26.6
drag, startPoint x: 179, startPoint y: 117, endPoint x: 162, endPoint y: 119, distance: 17.0
click at [162, 119] on var "x" at bounding box center [162, 118] width 3 height 7
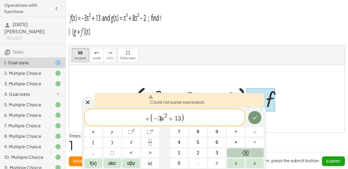
click at [162, 119] on var "x" at bounding box center [162, 118] width 3 height 7
click at [163, 119] on var "x" at bounding box center [162, 118] width 3 height 7
drag, startPoint x: 154, startPoint y: 118, endPoint x: 181, endPoint y: 119, distance: 27.9
drag, startPoint x: 174, startPoint y: 119, endPoint x: 148, endPoint y: 113, distance: 26.9
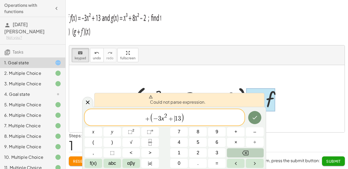
click at [148, 113] on span "+ ( − 3 x 2 + ​ 1 3 )" at bounding box center [165, 118] width 160 height 11
click at [202, 114] on span "+ ( − 3 x 2 + 1 3 )" at bounding box center [165, 118] width 160 height 11
click at [180, 118] on span "3" at bounding box center [179, 119] width 3 height 6
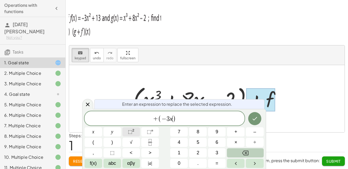
click at [131, 135] on span "⬚ 2" at bounding box center [131, 132] width 7 height 7
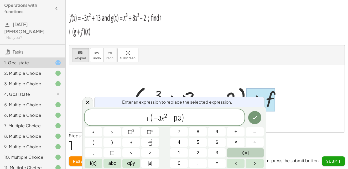
click at [175, 120] on span "1" at bounding box center [176, 119] width 3 height 6
click at [256, 121] on icon "Done" at bounding box center [255, 118] width 6 height 6
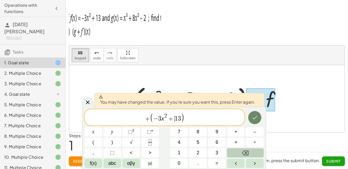
click at [252, 120] on icon "Done" at bounding box center [255, 118] width 6 height 6
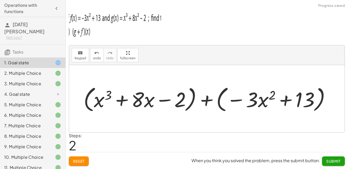
click at [263, 134] on div "Steps: 2" at bounding box center [207, 142] width 276 height 19
click at [149, 105] on div at bounding box center [209, 99] width 256 height 30
click at [180, 100] on div at bounding box center [209, 99] width 256 height 30
click at [77, 52] on div "keyboard" at bounding box center [81, 53] width 12 height 6
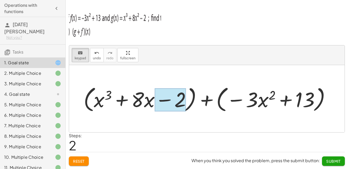
click at [165, 96] on div at bounding box center [170, 99] width 31 height 23
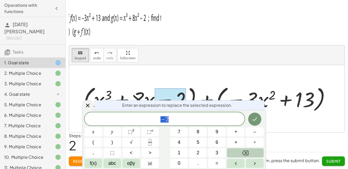
click at [168, 89] on div at bounding box center [170, 99] width 31 height 23
click at [130, 90] on div at bounding box center [209, 99] width 256 height 30
drag, startPoint x: 95, startPoint y: 87, endPoint x: 97, endPoint y: 90, distance: 3.2
click at [97, 88] on div at bounding box center [209, 99] width 256 height 30
click at [100, 97] on div at bounding box center [209, 99] width 256 height 30
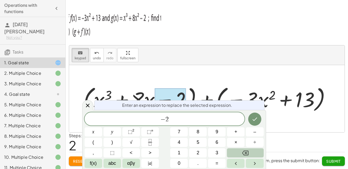
click at [105, 93] on div at bounding box center [209, 99] width 256 height 30
click at [104, 96] on div at bounding box center [209, 99] width 256 height 30
click at [95, 104] on div "Enter an expression to replace the selected expression." at bounding box center [179, 105] width 170 height 10
click at [87, 104] on icon at bounding box center [88, 106] width 6 height 6
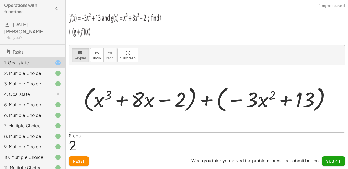
click at [100, 100] on div at bounding box center [209, 99] width 256 height 30
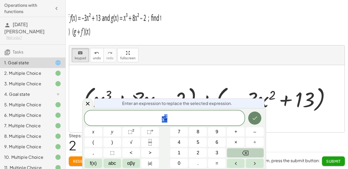
click at [251, 118] on button "Done" at bounding box center [255, 118] width 13 height 13
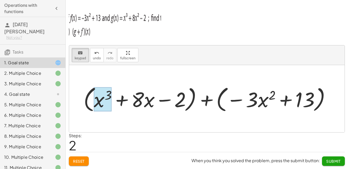
drag, startPoint x: 87, startPoint y: 105, endPoint x: 95, endPoint y: 111, distance: 9.6
click at [205, 99] on div "+ ( + x 3 + · 8 · x − 2 ) + ( − · 3 · x 2 + 13 )" at bounding box center [205, 99] width 0 height 0
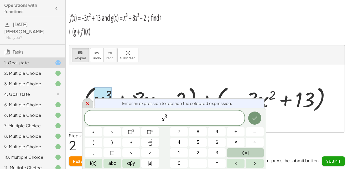
click at [87, 103] on icon at bounding box center [88, 104] width 4 height 4
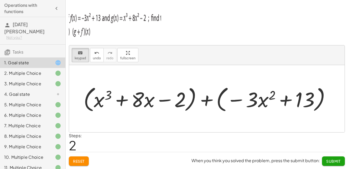
click at [86, 94] on div at bounding box center [209, 99] width 256 height 30
click at [87, 97] on div at bounding box center [209, 99] width 256 height 30
drag, startPoint x: 87, startPoint y: 98, endPoint x: 87, endPoint y: 102, distance: 3.4
click at [87, 99] on div at bounding box center [209, 99] width 256 height 30
click at [87, 103] on div at bounding box center [209, 99] width 256 height 30
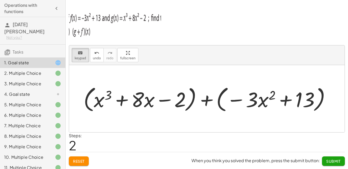
drag, startPoint x: 104, startPoint y: 104, endPoint x: 93, endPoint y: 106, distance: 11.1
click at [93, 106] on div at bounding box center [209, 99] width 256 height 30
click at [97, 102] on div at bounding box center [209, 99] width 256 height 30
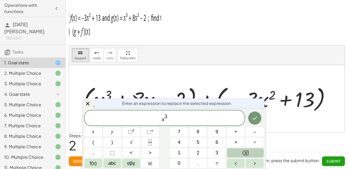
click at [106, 95] on div at bounding box center [209, 99] width 256 height 30
click at [89, 104] on icon at bounding box center [88, 104] width 6 height 6
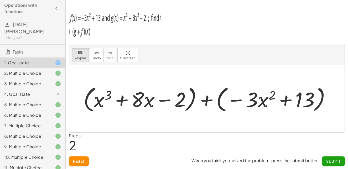
drag, startPoint x: 107, startPoint y: 99, endPoint x: 110, endPoint y: 95, distance: 4.8
click at [107, 99] on div at bounding box center [209, 99] width 256 height 30
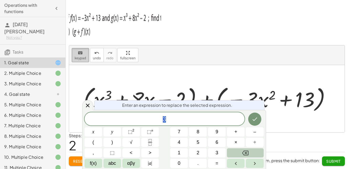
drag, startPoint x: 73, startPoint y: 52, endPoint x: 77, endPoint y: 55, distance: 5.0
click at [74, 53] on button "keyboard keypad" at bounding box center [80, 55] width 17 height 14
click at [89, 103] on div at bounding box center [87, 105] width 11 height 10
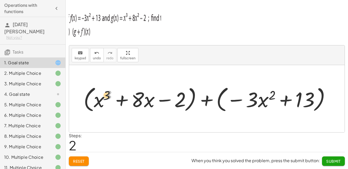
click at [103, 103] on div at bounding box center [209, 99] width 256 height 30
drag, startPoint x: 102, startPoint y: 100, endPoint x: 100, endPoint y: 103, distance: 2.8
click at [100, 103] on div at bounding box center [209, 99] width 256 height 30
click at [174, 93] on div at bounding box center [209, 99] width 256 height 30
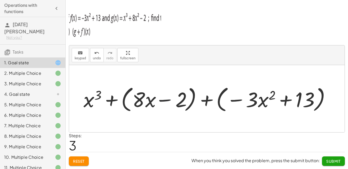
click at [180, 100] on div at bounding box center [209, 99] width 256 height 30
click at [82, 53] on icon "keyboard" at bounding box center [80, 53] width 5 height 6
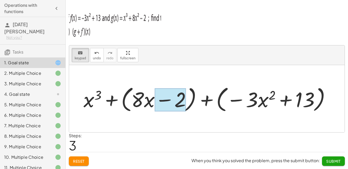
click at [182, 101] on div at bounding box center [170, 99] width 31 height 23
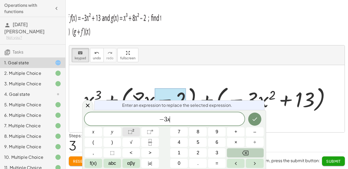
click at [130, 134] on span "⬚" at bounding box center [130, 131] width 4 height 5
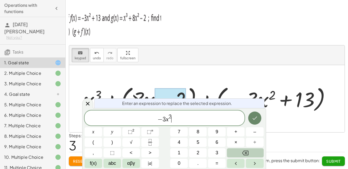
click at [252, 119] on icon "Done" at bounding box center [255, 118] width 6 height 6
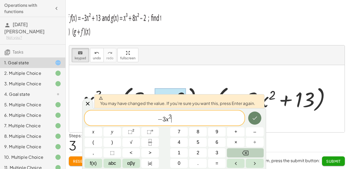
click at [259, 118] on button "Done" at bounding box center [255, 118] width 13 height 13
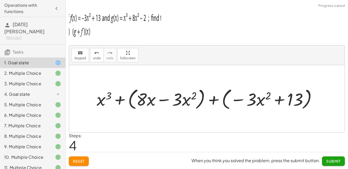
drag, startPoint x: 141, startPoint y: 103, endPoint x: 158, endPoint y: 103, distance: 16.6
click at [143, 103] on div at bounding box center [209, 99] width 230 height 26
click at [159, 103] on div at bounding box center [209, 99] width 230 height 26
click at [187, 105] on div at bounding box center [209, 99] width 230 height 26
click at [200, 108] on div at bounding box center [209, 99] width 230 height 26
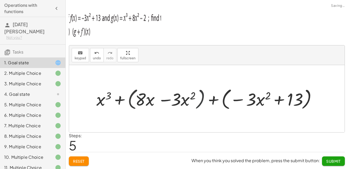
click at [190, 109] on div at bounding box center [209, 99] width 213 height 26
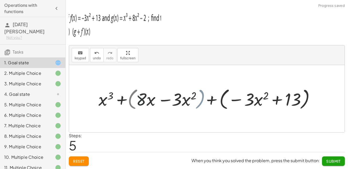
click at [181, 103] on div at bounding box center [209, 99] width 213 height 26
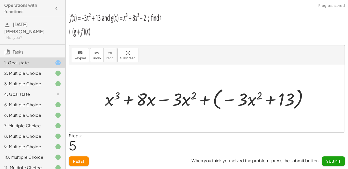
click at [190, 104] on div at bounding box center [209, 99] width 213 height 26
click at [95, 57] on span "undo" at bounding box center [97, 59] width 8 height 4
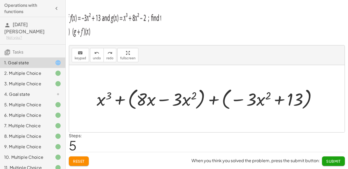
click at [149, 102] on div at bounding box center [209, 99] width 230 height 26
click at [85, 58] on button "keyboard keypad" at bounding box center [80, 55] width 17 height 14
click at [143, 99] on div at bounding box center [141, 99] width 11 height 20
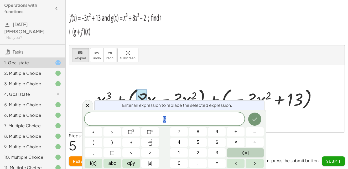
click at [157, 101] on div "Enter an expression to replace the selected expression." at bounding box center [179, 105] width 170 height 10
click at [152, 97] on div at bounding box center [209, 99] width 230 height 26
click at [91, 104] on div at bounding box center [87, 105] width 11 height 10
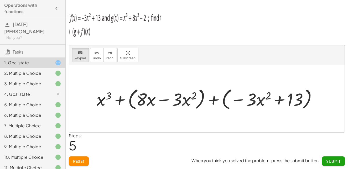
click at [148, 101] on div at bounding box center [209, 99] width 230 height 26
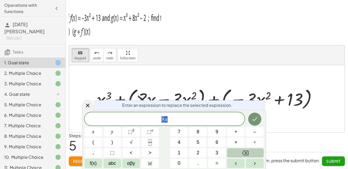
click at [174, 115] on div "8 x" at bounding box center [165, 119] width 160 height 13
click at [129, 132] on span "⬚" at bounding box center [130, 131] width 4 height 5
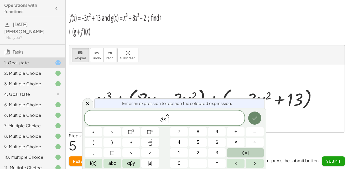
click at [254, 121] on icon "Done" at bounding box center [255, 118] width 6 height 6
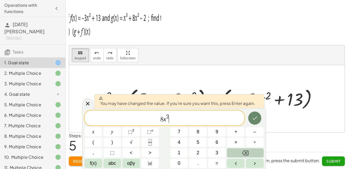
click at [256, 123] on button "Done" at bounding box center [255, 118] width 13 height 13
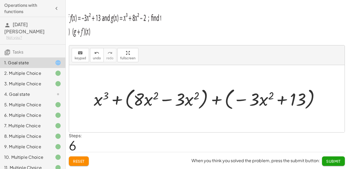
click at [257, 100] on div at bounding box center [209, 99] width 236 height 26
click at [82, 58] on span "keypad" at bounding box center [81, 59] width 12 height 4
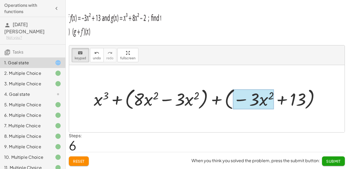
click at [260, 100] on div at bounding box center [253, 99] width 41 height 20
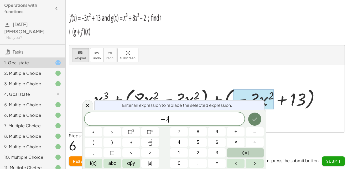
click at [264, 119] on div "Enter an expression to replace the selected expression. − 2 ​ x y ⬚ 2 ⬚ n 7 8 9…" at bounding box center [174, 139] width 184 height 59
click at [257, 119] on icon "Done" at bounding box center [255, 119] width 6 height 6
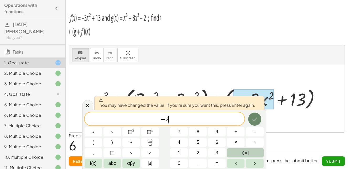
click at [257, 121] on icon "Done" at bounding box center [255, 119] width 6 height 6
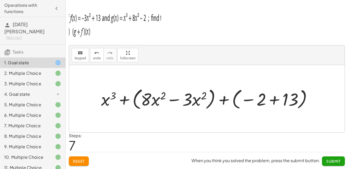
click at [296, 100] on div at bounding box center [209, 99] width 221 height 26
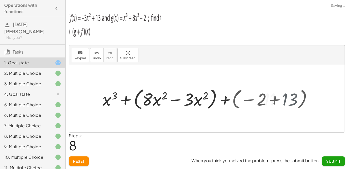
click at [296, 100] on div at bounding box center [207, 98] width 276 height 67
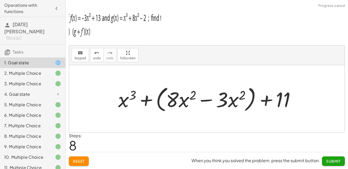
click at [226, 100] on div at bounding box center [209, 99] width 187 height 30
click at [224, 101] on div at bounding box center [209, 99] width 187 height 30
click at [170, 102] on div at bounding box center [209, 99] width 187 height 30
click at [178, 103] on div at bounding box center [209, 99] width 187 height 30
click at [209, 105] on div at bounding box center [209, 99] width 187 height 30
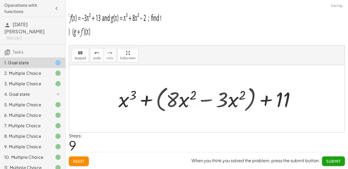
click at [244, 103] on div at bounding box center [208, 98] width 115 height 27
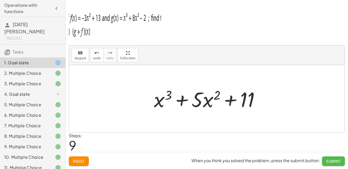
click at [333, 159] on button "Submit" at bounding box center [333, 161] width 23 height 9
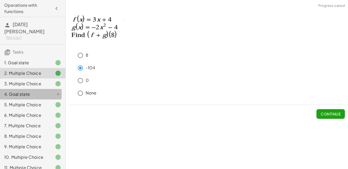
click at [40, 91] on div "4. Goal state" at bounding box center [25, 94] width 42 height 6
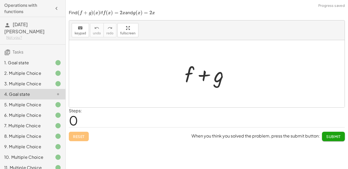
click at [197, 67] on div at bounding box center [209, 73] width 54 height 27
click at [191, 75] on div at bounding box center [209, 73] width 54 height 27
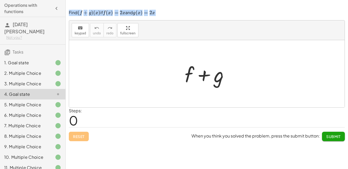
drag, startPoint x: 159, startPoint y: 11, endPoint x: 67, endPoint y: 14, distance: 91.8
click at [0, 0] on div "Find ﻿ ( f + g ) ( x ) (f+g)(x) ( f + g ) ( x ) ﻿ if ﻿ f ( x ) = 2 x f(x)=2x f …" at bounding box center [0, 0] width 0 height 0
copy p "Find ﻿ ( f + g ) ( x ) (f+g)(x) ( f + g ) ( x ) ﻿ if ﻿ f ( x ) = 2 x f(x)=2x f …"
click at [136, 44] on div at bounding box center [207, 73] width 276 height 67
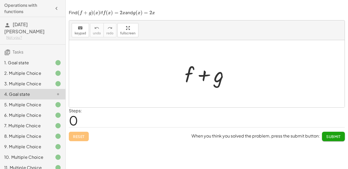
click at [189, 74] on div at bounding box center [209, 73] width 54 height 27
click at [80, 29] on icon "keyboard" at bounding box center [80, 28] width 5 height 6
click at [191, 76] on div at bounding box center [189, 74] width 9 height 24
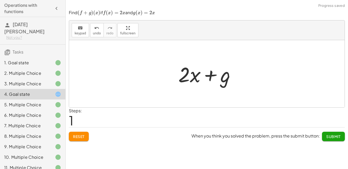
click at [228, 79] on div at bounding box center [209, 73] width 67 height 27
click at [225, 79] on div at bounding box center [209, 73] width 67 height 27
click at [76, 28] on div "keyboard" at bounding box center [81, 28] width 12 height 6
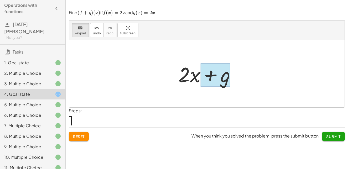
click at [227, 78] on div at bounding box center [216, 74] width 30 height 23
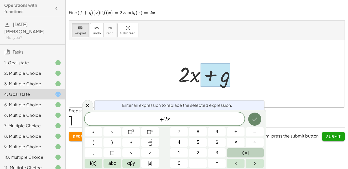
click at [254, 120] on icon "Done" at bounding box center [255, 119] width 6 height 6
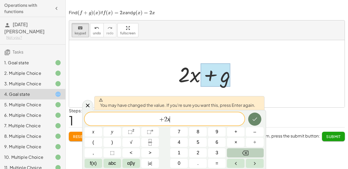
click at [254, 118] on icon "Done" at bounding box center [255, 119] width 6 height 6
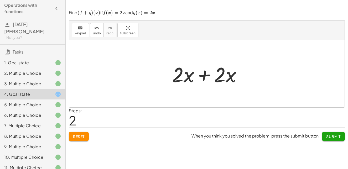
click at [213, 78] on div at bounding box center [209, 73] width 79 height 27
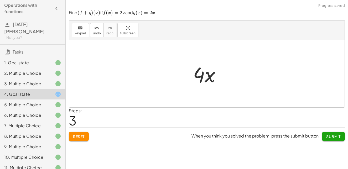
click at [199, 79] on div at bounding box center [209, 73] width 37 height 27
click at [201, 77] on div at bounding box center [209, 73] width 37 height 27
drag, startPoint x: 206, startPoint y: 71, endPoint x: 203, endPoint y: 113, distance: 41.9
click at [0, 0] on div "Find ﻿ ( f + g ) ( x ) (f+g)(x) ( f + g ) ( x ) ﻿ if ﻿ f ( x ) = 2 x f(x)=2x f …" at bounding box center [0, 0] width 0 height 0
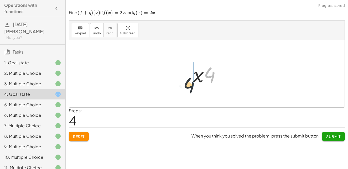
drag, startPoint x: 195, startPoint y: 82, endPoint x: 145, endPoint y: 107, distance: 55.7
click at [148, 107] on div "+ f + g + · 2 · x + g + · 2 · x + · 2 · x · 4 · x · 4 · x · 4" at bounding box center [207, 73] width 276 height 67
click at [84, 138] on span "Reset" at bounding box center [79, 136] width 12 height 5
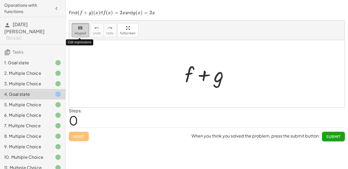
click at [83, 28] on div "keyboard" at bounding box center [81, 28] width 12 height 6
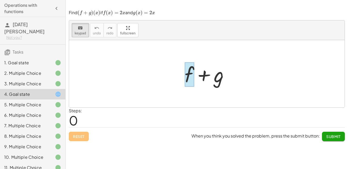
click at [189, 78] on div at bounding box center [189, 74] width 9 height 24
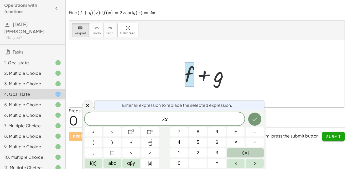
click at [219, 82] on div at bounding box center [209, 73] width 54 height 27
click at [249, 119] on button "Done" at bounding box center [255, 119] width 13 height 13
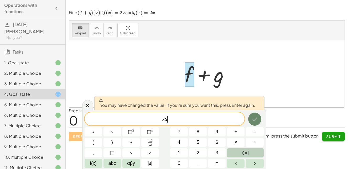
click at [255, 120] on icon "Done" at bounding box center [255, 119] width 6 height 6
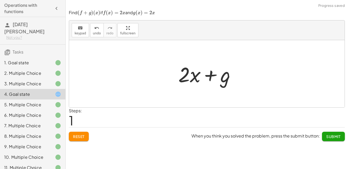
click at [224, 79] on div at bounding box center [209, 73] width 67 height 27
drag, startPoint x: 224, startPoint y: 80, endPoint x: 225, endPoint y: 85, distance: 5.2
click at [225, 84] on div at bounding box center [209, 73] width 67 height 27
click at [225, 85] on div at bounding box center [209, 73] width 67 height 27
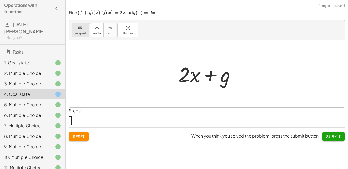
click at [77, 32] on span "keypad" at bounding box center [81, 34] width 12 height 4
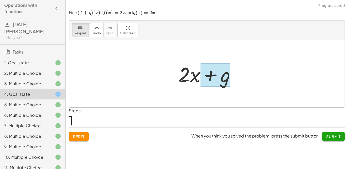
click at [227, 84] on div at bounding box center [216, 74] width 30 height 23
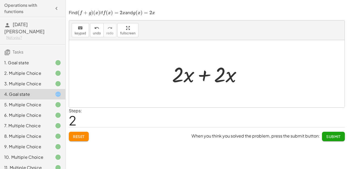
click at [202, 78] on div at bounding box center [209, 73] width 79 height 27
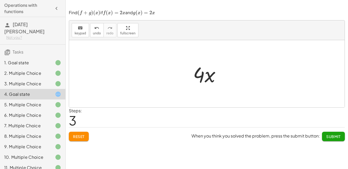
click at [334, 138] on span "Submit" at bounding box center [334, 136] width 14 height 5
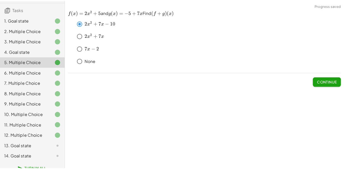
scroll to position [45, 0]
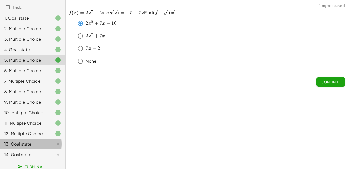
click at [28, 143] on div "13. Goal state" at bounding box center [25, 144] width 42 height 6
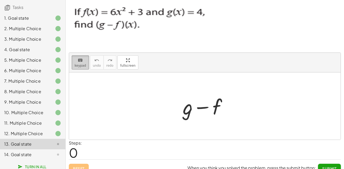
click at [81, 66] on span "keypad" at bounding box center [81, 66] width 12 height 4
click at [186, 109] on div at bounding box center [188, 107] width 10 height 24
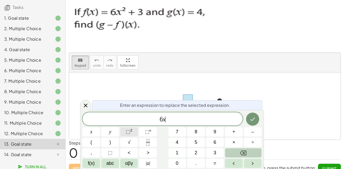
click at [135, 131] on button "⬚ 2" at bounding box center [129, 132] width 18 height 9
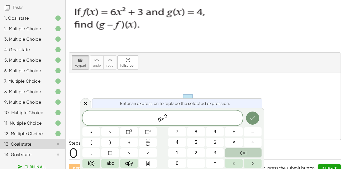
click at [75, 127] on div at bounding box center [205, 106] width 272 height 67
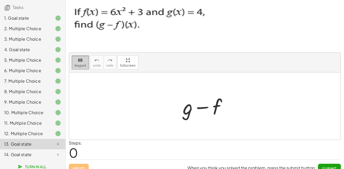
click at [80, 62] on icon "keyboard" at bounding box center [80, 60] width 5 height 6
click at [80, 63] on icon "keyboard" at bounding box center [80, 60] width 5 height 6
click at [186, 108] on div at bounding box center [188, 107] width 10 height 24
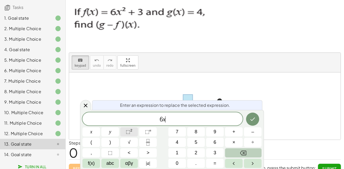
click at [127, 133] on span "⬚" at bounding box center [128, 131] width 4 height 5
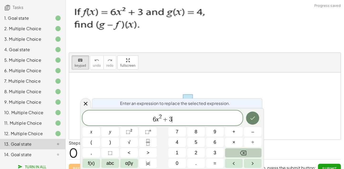
click at [249, 118] on button "Done" at bounding box center [252, 118] width 13 height 13
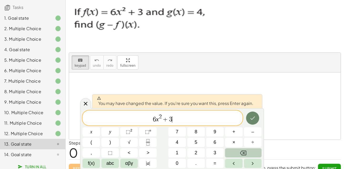
click at [257, 120] on button "Done" at bounding box center [252, 118] width 13 height 13
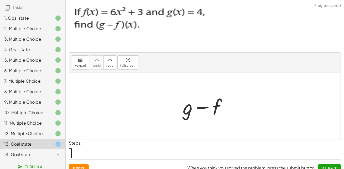
click at [217, 105] on div at bounding box center [207, 106] width 54 height 27
click at [84, 64] on span "keypad" at bounding box center [81, 66] width 12 height 4
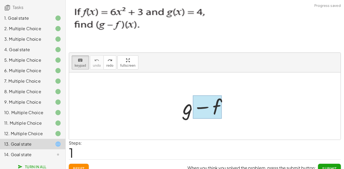
click at [215, 106] on div at bounding box center [207, 107] width 29 height 23
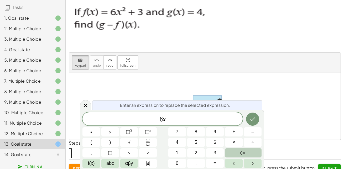
drag, startPoint x: 79, startPoint y: 88, endPoint x: 83, endPoint y: 88, distance: 3.4
click at [79, 88] on div at bounding box center [205, 106] width 272 height 67
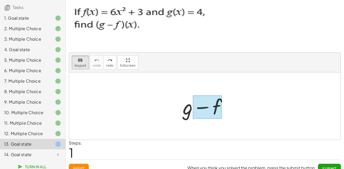
click at [217, 111] on div at bounding box center [207, 107] width 29 height 23
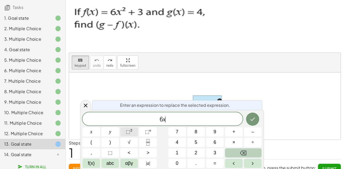
click at [133, 132] on button "⬚ 2" at bounding box center [129, 132] width 18 height 9
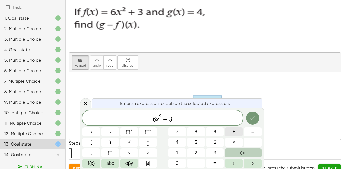
click at [234, 133] on span "+" at bounding box center [234, 132] width 3 height 7
click at [253, 116] on icon "Done" at bounding box center [253, 118] width 6 height 6
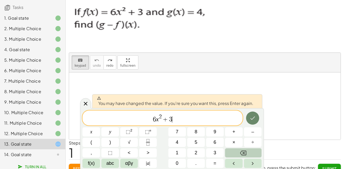
click at [252, 120] on icon "Done" at bounding box center [253, 118] width 6 height 6
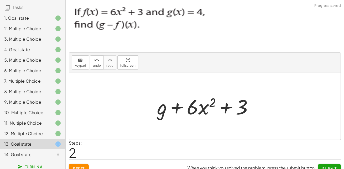
click at [160, 114] on div at bounding box center [207, 106] width 105 height 27
click at [76, 60] on div "keyboard" at bounding box center [81, 60] width 12 height 6
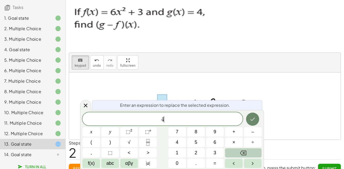
click at [249, 120] on button "Done" at bounding box center [252, 119] width 13 height 13
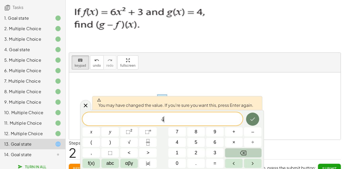
click at [256, 124] on button "Done" at bounding box center [252, 119] width 13 height 13
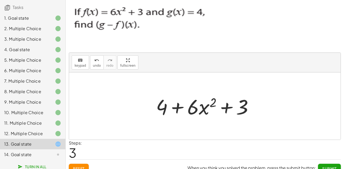
click at [167, 111] on div at bounding box center [207, 106] width 107 height 27
click at [158, 110] on div at bounding box center [207, 106] width 107 height 27
click at [159, 110] on div at bounding box center [207, 106] width 107 height 27
click at [161, 109] on div at bounding box center [207, 106] width 107 height 27
drag, startPoint x: 164, startPoint y: 109, endPoint x: 215, endPoint y: 111, distance: 50.6
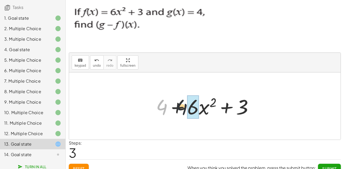
click at [207, 111] on div at bounding box center [207, 106] width 107 height 27
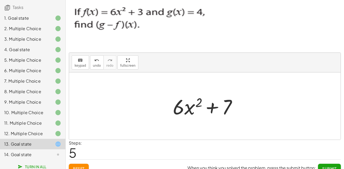
click at [185, 105] on div at bounding box center [206, 106] width 73 height 27
click at [85, 167] on span "Reset" at bounding box center [79, 168] width 12 height 5
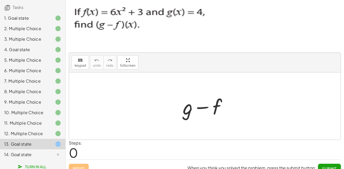
click at [185, 110] on div at bounding box center [207, 106] width 54 height 27
click at [83, 62] on div "keyboard" at bounding box center [81, 60] width 12 height 6
click at [192, 112] on div at bounding box center [188, 107] width 10 height 24
click at [216, 104] on div at bounding box center [207, 106] width 55 height 27
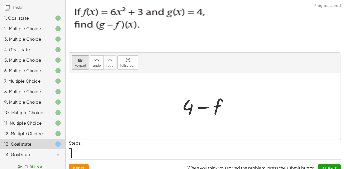
click at [83, 63] on div "keyboard" at bounding box center [81, 60] width 12 height 6
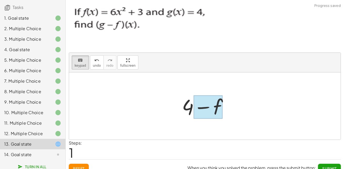
click at [216, 109] on div at bounding box center [208, 107] width 29 height 23
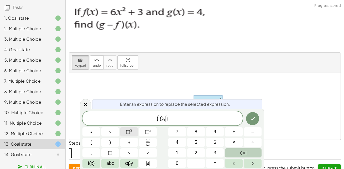
click at [132, 129] on sup "2" at bounding box center [131, 131] width 2 height 4
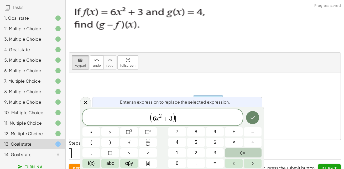
click at [255, 119] on icon "Done" at bounding box center [253, 118] width 6 height 6
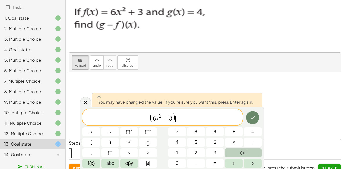
click at [248, 120] on button "Done" at bounding box center [252, 117] width 13 height 13
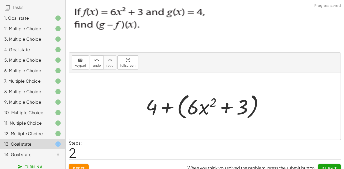
click at [198, 114] on div at bounding box center [207, 106] width 128 height 30
click at [173, 112] on div at bounding box center [207, 106] width 128 height 30
click at [152, 102] on div "+ g − f + 4 − f + 4 + ( + · 6 · x 2 + 3 ) + 4 + ( + · 6 · x 2 + 3 )" at bounding box center [204, 107] width 113 height 30
click at [153, 102] on div "+ g − f + 4 − f + 4 + ( + · 6 · x 2 + 3 ) + 4 + ( + · 6 · x 2 + 3 )" at bounding box center [204, 107] width 113 height 30
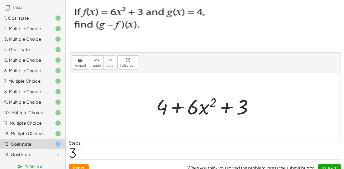
click at [175, 107] on div at bounding box center [207, 106] width 107 height 27
click at [181, 110] on div at bounding box center [207, 106] width 107 height 27
click at [82, 64] on span "keypad" at bounding box center [81, 66] width 12 height 4
click at [174, 111] on div at bounding box center [207, 106] width 107 height 27
click at [180, 111] on div at bounding box center [207, 106] width 107 height 27
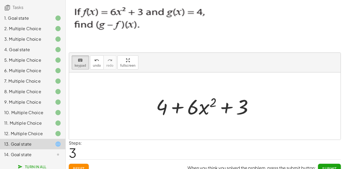
click at [177, 106] on div at bounding box center [207, 106] width 107 height 27
drag, startPoint x: 153, startPoint y: 107, endPoint x: 156, endPoint y: 107, distance: 2.7
click at [154, 107] on div "+ g − f + 4 − f + 4 + ( + · 6 · x 2 + 3 ) + 4 + · 6 · x 2 + 3" at bounding box center [204, 107] width 113 height 30
click at [198, 108] on div at bounding box center [193, 107] width 12 height 24
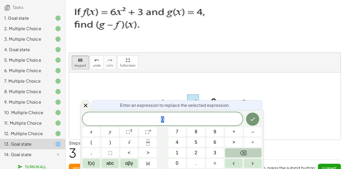
click at [164, 116] on div "6" at bounding box center [163, 119] width 160 height 13
click at [161, 120] on span "​ 6" at bounding box center [163, 119] width 160 height 7
click at [248, 135] on button "–" at bounding box center [253, 132] width 18 height 9
click at [247, 121] on button "Done" at bounding box center [252, 119] width 13 height 13
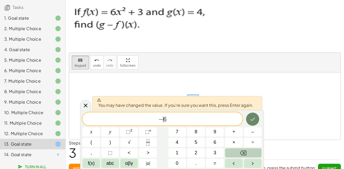
click at [254, 116] on button "Done" at bounding box center [252, 119] width 13 height 13
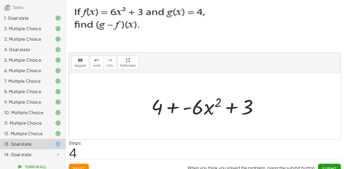
click at [82, 124] on div at bounding box center [205, 106] width 272 height 67
click at [168, 109] on div at bounding box center [207, 106] width 116 height 27
click at [171, 109] on div at bounding box center [207, 106] width 107 height 27
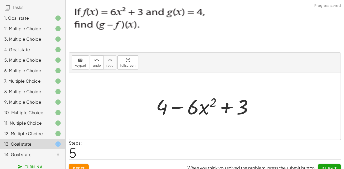
click at [157, 105] on div at bounding box center [207, 106] width 107 height 27
click at [163, 108] on div at bounding box center [207, 106] width 107 height 27
drag, startPoint x: 163, startPoint y: 108, endPoint x: 170, endPoint y: 109, distance: 7.1
click at [165, 108] on div at bounding box center [207, 106] width 107 height 27
drag, startPoint x: 170, startPoint y: 111, endPoint x: 161, endPoint y: 112, distance: 8.7
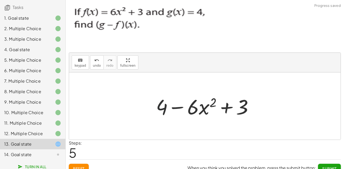
click at [164, 111] on div at bounding box center [207, 106] width 107 height 27
click at [161, 112] on div at bounding box center [207, 106] width 107 height 27
drag, startPoint x: 243, startPoint y: 110, endPoint x: 168, endPoint y: 111, distance: 75.2
click at [168, 111] on div at bounding box center [207, 106] width 107 height 27
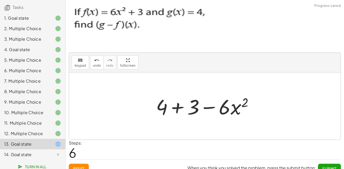
click at [166, 106] on div at bounding box center [207, 106] width 107 height 27
drag, startPoint x: 170, startPoint y: 108, endPoint x: 211, endPoint y: 108, distance: 41.8
click at [211, 108] on div at bounding box center [207, 106] width 107 height 27
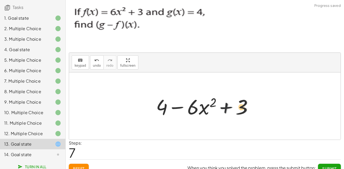
drag, startPoint x: 234, startPoint y: 106, endPoint x: 180, endPoint y: 108, distance: 53.7
click at [180, 108] on div at bounding box center [207, 106] width 107 height 27
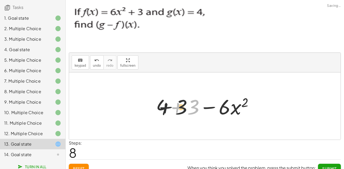
drag, startPoint x: 187, startPoint y: 107, endPoint x: 171, endPoint y: 107, distance: 16.0
click at [171, 107] on div at bounding box center [207, 106] width 107 height 27
drag, startPoint x: 176, startPoint y: 111, endPoint x: 136, endPoint y: 104, distance: 40.5
click at [136, 104] on div "+ g − f + 4 − f + 4 + ( + · 6 · x 2 + 3 ) + 4 + · 6 · x 2 + 3 + 4 + · - 6 · x 2…" at bounding box center [205, 106] width 272 height 67
drag, startPoint x: 166, startPoint y: 105, endPoint x: 170, endPoint y: 105, distance: 3.9
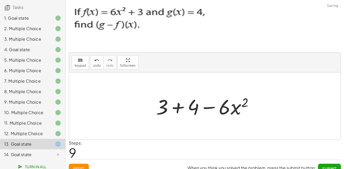
click at [170, 105] on div "+ g − f + 4 − f + 4 + ( + · 6 · x 2 + 3 ) + 4 + · 6 · x 2 + 3 + 4 + · - 6 · x 2…" at bounding box center [205, 106] width 272 height 67
drag, startPoint x: 164, startPoint y: 107, endPoint x: 213, endPoint y: 109, distance: 49.5
click at [213, 109] on div at bounding box center [207, 106] width 107 height 27
click at [159, 109] on div at bounding box center [207, 106] width 107 height 27
click at [173, 110] on div at bounding box center [207, 106] width 107 height 27
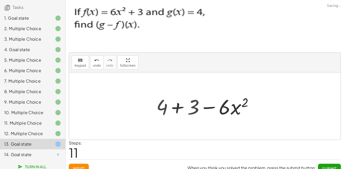
click at [176, 110] on div at bounding box center [206, 106] width 73 height 27
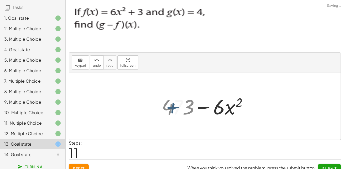
click at [176, 110] on div at bounding box center [206, 106] width 73 height 27
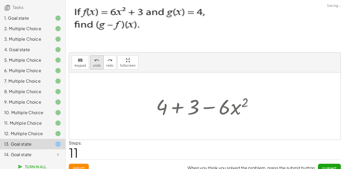
click at [96, 59] on icon "undo" at bounding box center [96, 60] width 5 height 6
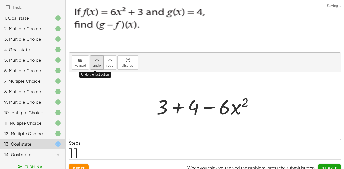
click at [100, 59] on button "undo undo" at bounding box center [97, 62] width 14 height 14
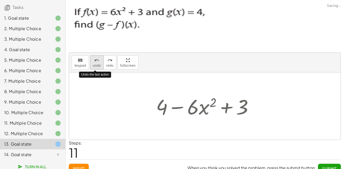
click at [100, 59] on button "undo undo" at bounding box center [97, 62] width 14 height 14
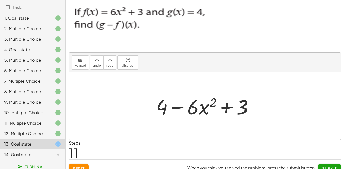
drag, startPoint x: 233, startPoint y: 108, endPoint x: 236, endPoint y: 109, distance: 3.3
click at [233, 108] on div at bounding box center [207, 106] width 107 height 27
click at [75, 62] on div "keyboard" at bounding box center [81, 60] width 12 height 6
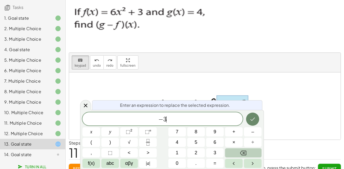
click at [248, 115] on button "Done" at bounding box center [252, 119] width 13 height 13
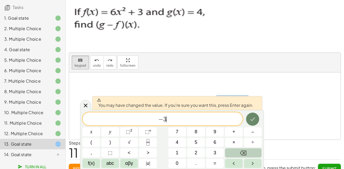
click at [252, 117] on icon "Done" at bounding box center [253, 119] width 6 height 6
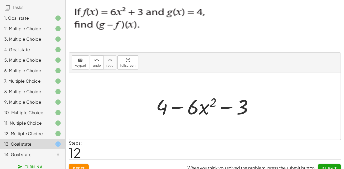
click at [247, 112] on div at bounding box center [207, 106] width 107 height 27
click at [232, 109] on div at bounding box center [207, 106] width 107 height 27
click at [228, 108] on div at bounding box center [207, 106] width 107 height 27
click at [171, 114] on div at bounding box center [207, 106] width 107 height 27
click at [170, 107] on div at bounding box center [207, 106] width 107 height 27
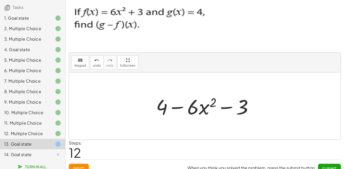
drag, startPoint x: 256, startPoint y: 100, endPoint x: 246, endPoint y: 104, distance: 10.8
click at [254, 102] on div at bounding box center [207, 106] width 107 height 27
click at [242, 105] on div at bounding box center [207, 106] width 107 height 27
click at [241, 106] on div at bounding box center [207, 106] width 107 height 27
click at [236, 108] on div at bounding box center [207, 106] width 107 height 27
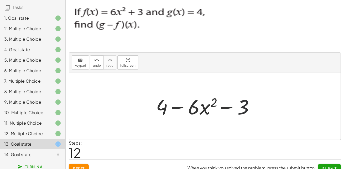
drag, startPoint x: 276, startPoint y: 117, endPoint x: 229, endPoint y: 108, distance: 47.4
click at [269, 117] on div at bounding box center [205, 106] width 272 height 67
click at [229, 108] on div at bounding box center [207, 106] width 107 height 27
click at [171, 106] on div at bounding box center [207, 106] width 107 height 27
drag, startPoint x: 157, startPoint y: 107, endPoint x: 284, endPoint y: 113, distance: 126.6
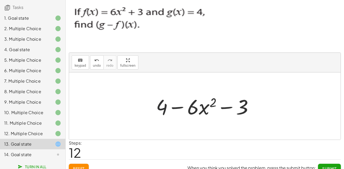
click at [284, 113] on div "+ g − f + 4 − f + 4 + ( + · 6 · x 2 + 3 ) + 4 + · 6 · x 2 + 3 + 4 + · - 6 · x 2…" at bounding box center [205, 106] width 272 height 67
drag, startPoint x: 167, startPoint y: 108, endPoint x: 271, endPoint y: 94, distance: 105.3
click at [269, 95] on div "+ g − f + 4 − f + 4 + ( + · 6 · x 2 + 3 ) + 4 + · 6 · x 2 + 3 + 4 + · - 6 · x 2…" at bounding box center [205, 106] width 272 height 67
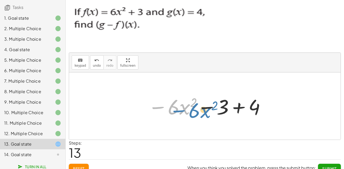
drag, startPoint x: 156, startPoint y: 107, endPoint x: 169, endPoint y: 110, distance: 13.3
click at [170, 110] on div at bounding box center [207, 106] width 123 height 27
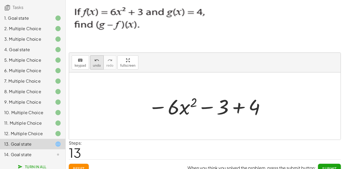
click at [95, 65] on span "undo" at bounding box center [97, 66] width 8 height 4
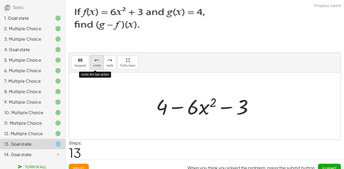
click at [95, 65] on span "undo" at bounding box center [97, 66] width 8 height 4
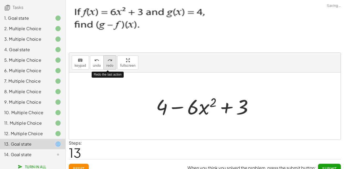
click at [109, 61] on icon "redo" at bounding box center [110, 60] width 5 height 6
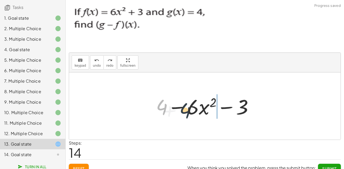
drag, startPoint x: 161, startPoint y: 108, endPoint x: 243, endPoint y: 110, distance: 82.1
click at [219, 114] on div at bounding box center [207, 106] width 107 height 27
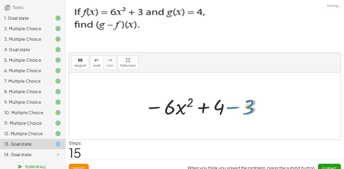
drag, startPoint x: 243, startPoint y: 110, endPoint x: 240, endPoint y: 110, distance: 2.9
click at [240, 110] on div at bounding box center [203, 106] width 123 height 27
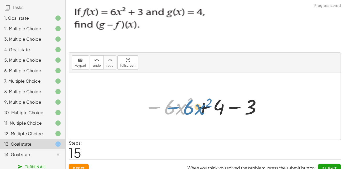
drag, startPoint x: 153, startPoint y: 108, endPoint x: 171, endPoint y: 108, distance: 18.4
click at [171, 108] on div at bounding box center [203, 106] width 123 height 27
drag, startPoint x: 181, startPoint y: 109, endPoint x: 192, endPoint y: 109, distance: 10.5
click at [193, 109] on div at bounding box center [203, 106] width 123 height 27
click at [180, 109] on div at bounding box center [203, 106] width 123 height 27
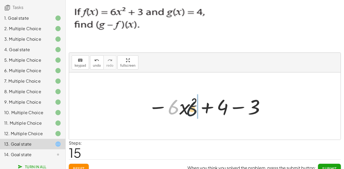
drag, startPoint x: 172, startPoint y: 106, endPoint x: 191, endPoint y: 108, distance: 18.8
click at [191, 108] on div at bounding box center [207, 106] width 123 height 27
click at [191, 109] on div at bounding box center [207, 106] width 123 height 27
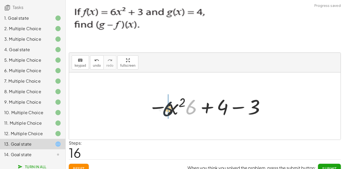
drag, startPoint x: 192, startPoint y: 109, endPoint x: 168, endPoint y: 111, distance: 24.5
click at [168, 111] on div at bounding box center [207, 106] width 123 height 27
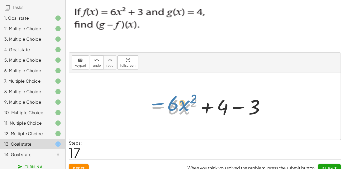
drag, startPoint x: 156, startPoint y: 108, endPoint x: 151, endPoint y: 104, distance: 6.4
click at [153, 105] on div at bounding box center [207, 106] width 123 height 27
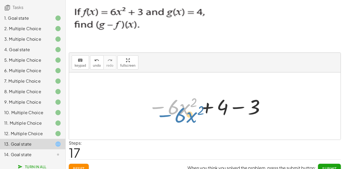
drag, startPoint x: 156, startPoint y: 110, endPoint x: 163, endPoint y: 114, distance: 7.9
click at [163, 115] on div at bounding box center [207, 106] width 123 height 27
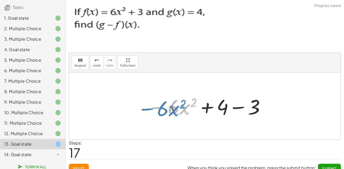
click at [156, 108] on div at bounding box center [207, 106] width 123 height 27
click at [157, 108] on div at bounding box center [207, 106] width 123 height 27
click at [158, 108] on div at bounding box center [207, 106] width 123 height 27
click at [159, 108] on div at bounding box center [207, 106] width 123 height 27
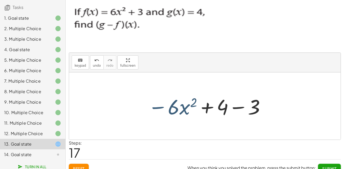
click at [159, 108] on div at bounding box center [207, 106] width 123 height 27
click at [179, 106] on div at bounding box center [207, 106] width 123 height 27
click at [156, 108] on div at bounding box center [207, 106] width 123 height 27
click at [80, 63] on button "keyboard keypad" at bounding box center [80, 62] width 17 height 14
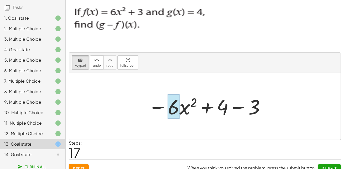
click at [174, 108] on div at bounding box center [174, 107] width 12 height 24
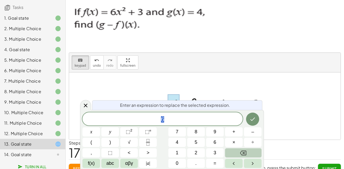
click at [155, 93] on div at bounding box center [207, 106] width 123 height 27
click at [164, 100] on div at bounding box center [207, 106] width 123 height 27
click at [156, 100] on div at bounding box center [207, 106] width 123 height 27
click at [85, 105] on icon at bounding box center [86, 106] width 6 height 6
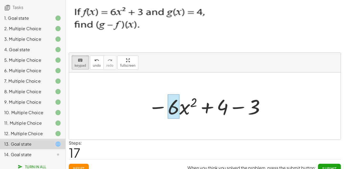
click at [160, 108] on div at bounding box center [207, 106] width 123 height 27
click at [155, 107] on div at bounding box center [207, 106] width 123 height 27
click at [155, 109] on div at bounding box center [207, 106] width 123 height 27
drag, startPoint x: 157, startPoint y: 109, endPoint x: 171, endPoint y: 109, distance: 13.4
click at [163, 109] on div at bounding box center [207, 106] width 123 height 27
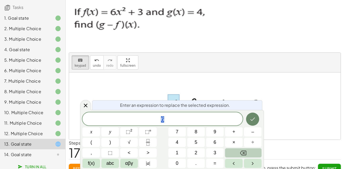
click at [255, 116] on button "Done" at bounding box center [252, 119] width 13 height 13
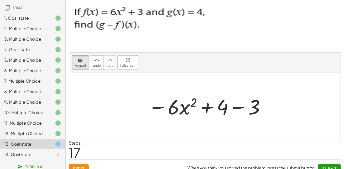
drag, startPoint x: 158, startPoint y: 109, endPoint x: 164, endPoint y: 115, distance: 8.2
click at [164, 115] on div at bounding box center [207, 106] width 123 height 27
drag, startPoint x: 161, startPoint y: 109, endPoint x: 171, endPoint y: 97, distance: 16.4
click at [171, 97] on div at bounding box center [207, 106] width 123 height 27
click at [161, 119] on div at bounding box center [207, 106] width 123 height 27
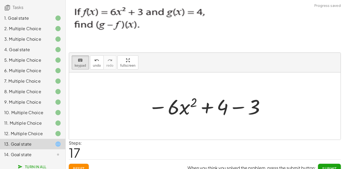
click at [161, 105] on div at bounding box center [207, 106] width 123 height 27
drag, startPoint x: 160, startPoint y: 108, endPoint x: 141, endPoint y: 109, distance: 18.4
click at [142, 114] on div "+ g − f + 4 − f + 4 + ( + · 6 · x 2 + 3 ) + 4 + · 6 · x 2 + 3 + 4 + · - 6 · x 2…" at bounding box center [204, 107] width 129 height 30
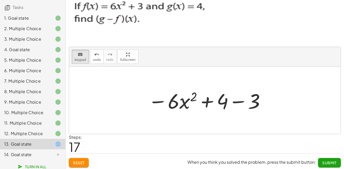
scroll to position [7, 0]
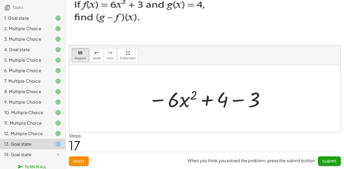
drag, startPoint x: 155, startPoint y: 100, endPoint x: 158, endPoint y: 106, distance: 6.6
click at [158, 106] on div at bounding box center [207, 98] width 123 height 27
drag, startPoint x: 160, startPoint y: 102, endPoint x: 161, endPoint y: 98, distance: 3.7
click at [161, 98] on div at bounding box center [207, 98] width 123 height 27
click at [159, 102] on div at bounding box center [207, 98] width 123 height 27
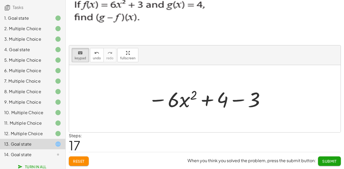
click at [160, 99] on div at bounding box center [207, 98] width 123 height 27
click at [159, 100] on div at bounding box center [207, 98] width 123 height 27
click at [159, 101] on div at bounding box center [207, 98] width 123 height 27
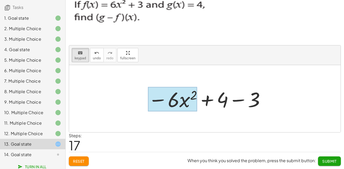
click at [186, 101] on div at bounding box center [172, 99] width 49 height 24
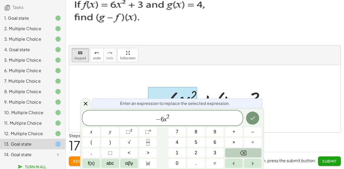
drag, startPoint x: 184, startPoint y: 91, endPoint x: 191, endPoint y: 93, distance: 7.5
click at [187, 93] on div at bounding box center [172, 99] width 49 height 24
click at [224, 92] on div at bounding box center [207, 98] width 123 height 27
click at [93, 57] on span "undo" at bounding box center [97, 59] width 8 height 4
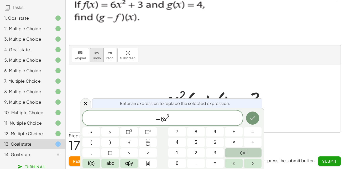
click at [93, 57] on span "undo" at bounding box center [97, 59] width 8 height 4
click at [90, 102] on div at bounding box center [85, 103] width 11 height 10
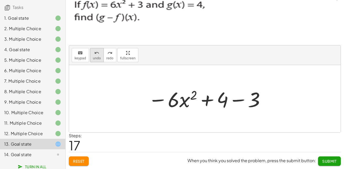
click at [95, 58] on span "undo" at bounding box center [97, 59] width 8 height 4
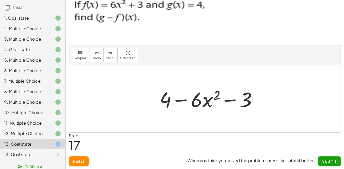
click at [245, 102] on div at bounding box center [207, 98] width 123 height 27
drag, startPoint x: 257, startPoint y: 99, endPoint x: 184, endPoint y: 99, distance: 72.3
click at [184, 99] on div at bounding box center [207, 98] width 123 height 27
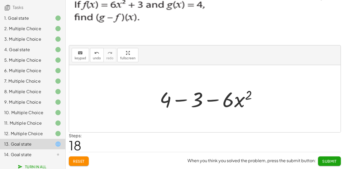
click at [169, 101] on div at bounding box center [207, 98] width 123 height 27
click at [166, 101] on div at bounding box center [207, 98] width 123 height 27
click at [186, 101] on div at bounding box center [207, 98] width 123 height 27
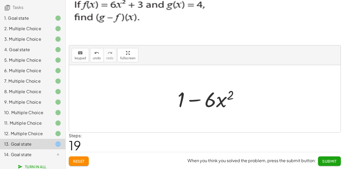
click at [207, 104] on div at bounding box center [207, 98] width 123 height 27
click at [215, 102] on div at bounding box center [207, 98] width 123 height 27
drag, startPoint x: 205, startPoint y: 102, endPoint x: 193, endPoint y: 100, distance: 12.5
click at [196, 101] on div at bounding box center [207, 98] width 123 height 27
click at [184, 98] on div at bounding box center [207, 98] width 123 height 27
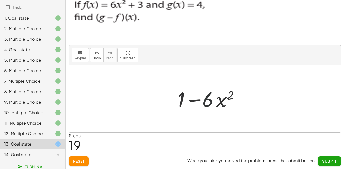
click at [174, 96] on div at bounding box center [207, 98] width 123 height 27
drag, startPoint x: 175, startPoint y: 96, endPoint x: 184, endPoint y: 97, distance: 8.5
click at [181, 96] on div at bounding box center [207, 98] width 123 height 27
click at [184, 97] on div at bounding box center [207, 98] width 123 height 27
click at [184, 98] on div at bounding box center [207, 98] width 123 height 27
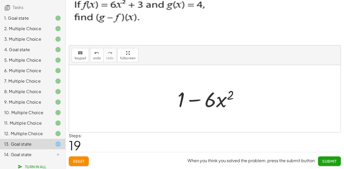
click at [191, 101] on div at bounding box center [207, 98] width 123 height 27
click at [192, 101] on div at bounding box center [207, 98] width 123 height 27
click at [193, 101] on div at bounding box center [207, 98] width 123 height 27
click at [324, 158] on button "Submit" at bounding box center [329, 161] width 23 height 9
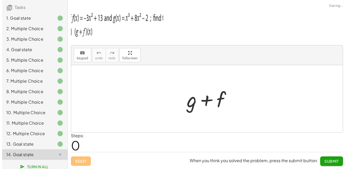
scroll to position [0, 0]
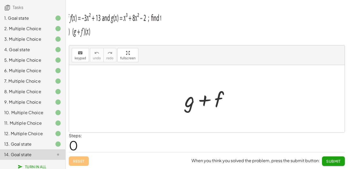
click at [192, 106] on div at bounding box center [209, 98] width 54 height 27
click at [189, 104] on div at bounding box center [209, 98] width 54 height 27
click at [85, 54] on button "keyboard keypad" at bounding box center [80, 55] width 17 height 14
click at [194, 105] on div at bounding box center [190, 99] width 10 height 24
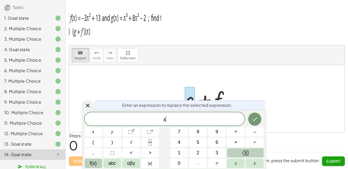
click at [96, 164] on span "f(x)" at bounding box center [93, 163] width 7 height 7
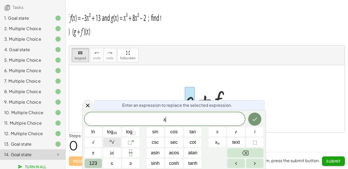
click at [115, 142] on button "n √" at bounding box center [112, 142] width 18 height 9
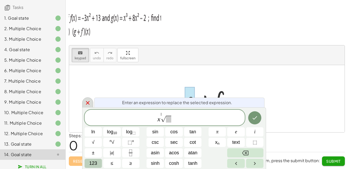
click at [90, 108] on div "Enter an expression to replace the selected expression. x ​ √ ln log 10 log ⬚ s…" at bounding box center [174, 139] width 184 height 62
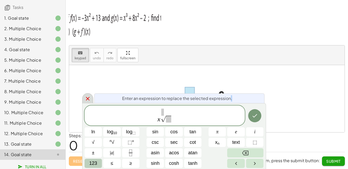
click at [90, 104] on div "Enter an expression to replace the selected expression. x √ ln log 10 log ⬚ sin…" at bounding box center [174, 136] width 184 height 66
click at [90, 100] on icon at bounding box center [88, 99] width 6 height 6
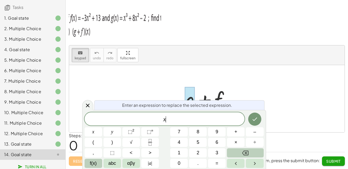
click at [90, 163] on span "f(x)" at bounding box center [93, 163] width 7 height 7
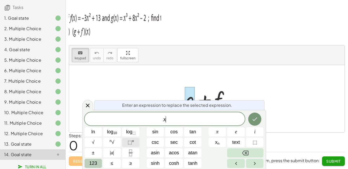
click at [131, 140] on span "⬚" at bounding box center [130, 142] width 4 height 5
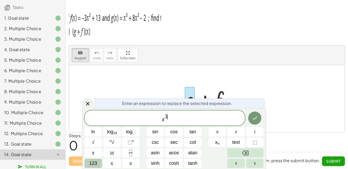
click at [175, 123] on span "x 3 ​" at bounding box center [165, 118] width 160 height 9
click at [92, 162] on span "123" at bounding box center [93, 163] width 8 height 7
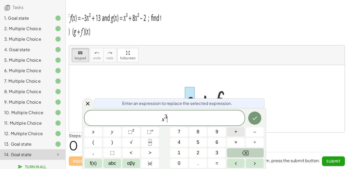
click at [240, 135] on button "+" at bounding box center [236, 132] width 18 height 9
click at [136, 133] on button "⬚ 2" at bounding box center [132, 132] width 18 height 9
click at [252, 133] on button "–" at bounding box center [255, 132] width 18 height 9
click at [200, 152] on button "2" at bounding box center [198, 153] width 18 height 9
click at [77, 126] on div at bounding box center [207, 98] width 276 height 67
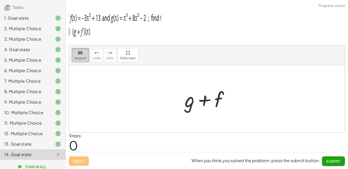
click at [82, 53] on icon "keyboard" at bounding box center [80, 53] width 5 height 6
click at [81, 53] on icon "keyboard" at bounding box center [80, 53] width 5 height 6
click at [183, 103] on div at bounding box center [209, 98] width 54 height 27
click at [187, 103] on div at bounding box center [190, 99] width 10 height 24
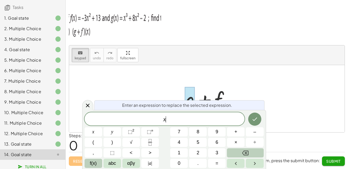
click at [101, 165] on button "f(x)" at bounding box center [94, 163] width 18 height 9
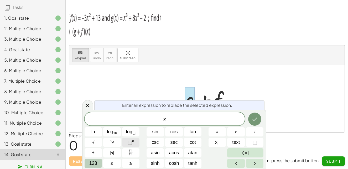
click at [135, 144] on button "⬚ n" at bounding box center [131, 142] width 18 height 9
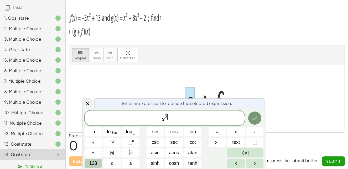
click at [175, 120] on span "x 3 ​" at bounding box center [165, 118] width 160 height 9
click at [95, 164] on span "123" at bounding box center [93, 163] width 8 height 7
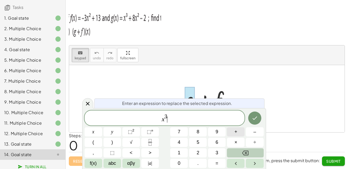
click at [237, 131] on span "+" at bounding box center [236, 132] width 3 height 7
click at [199, 132] on span "8" at bounding box center [198, 132] width 3 height 7
click at [134, 134] on button "⬚ 2" at bounding box center [132, 132] width 18 height 9
click at [248, 134] on button "–" at bounding box center [255, 132] width 18 height 9
click at [201, 151] on button "2" at bounding box center [198, 153] width 18 height 9
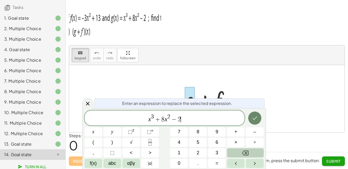
click at [256, 121] on icon "Done" at bounding box center [255, 118] width 6 height 6
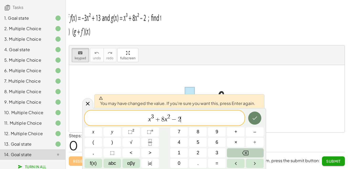
click at [256, 121] on icon "Done" at bounding box center [255, 118] width 6 height 6
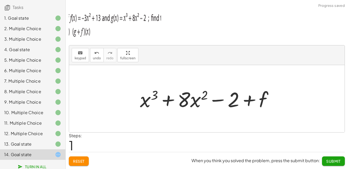
click at [262, 98] on div at bounding box center [209, 98] width 143 height 27
click at [82, 55] on icon "keyboard" at bounding box center [80, 53] width 5 height 6
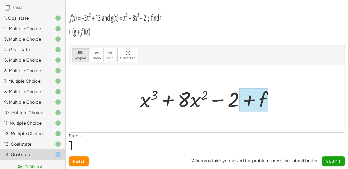
click at [266, 97] on div at bounding box center [253, 99] width 29 height 23
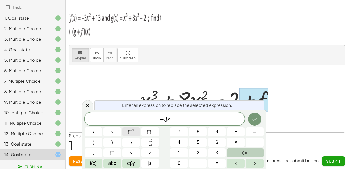
click at [130, 133] on span "⬚" at bounding box center [130, 131] width 4 height 5
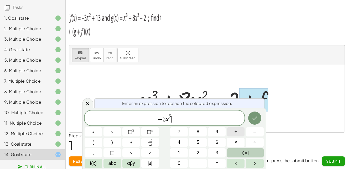
click at [235, 132] on span "+" at bounding box center [236, 132] width 3 height 7
click at [258, 121] on icon "Done" at bounding box center [255, 118] width 6 height 6
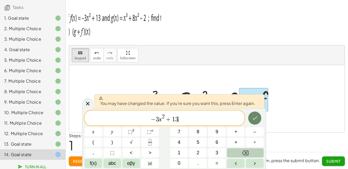
click at [256, 121] on icon "Done" at bounding box center [255, 118] width 6 height 6
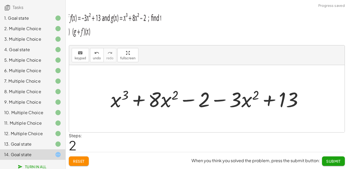
click at [120, 100] on div at bounding box center [209, 98] width 202 height 27
click at [135, 98] on div at bounding box center [209, 98] width 202 height 27
click at [143, 106] on div at bounding box center [209, 98] width 202 height 27
click at [188, 102] on div at bounding box center [209, 98] width 202 height 27
click at [220, 100] on div at bounding box center [209, 98] width 202 height 27
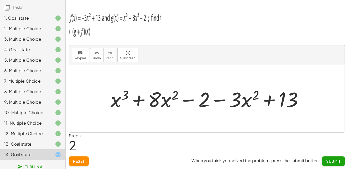
drag, startPoint x: 262, startPoint y: 97, endPoint x: 267, endPoint y: 97, distance: 5.3
click at [264, 97] on div at bounding box center [209, 98] width 202 height 27
click at [267, 98] on div at bounding box center [209, 98] width 202 height 27
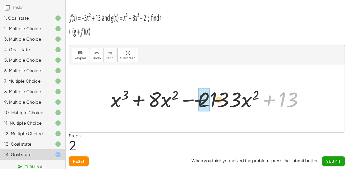
drag, startPoint x: 282, startPoint y: 102, endPoint x: 195, endPoint y: 103, distance: 87.0
click at [195, 103] on div at bounding box center [209, 98] width 202 height 27
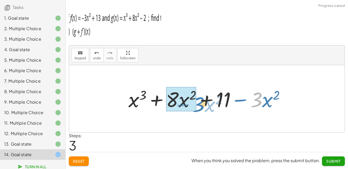
drag, startPoint x: 190, startPoint y: 105, endPoint x: 142, endPoint y: 105, distance: 48.1
click at [142, 105] on div at bounding box center [209, 98] width 166 height 27
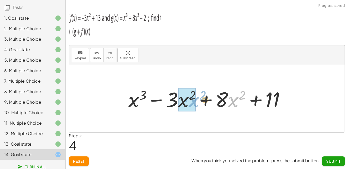
drag, startPoint x: 199, startPoint y: 103, endPoint x: 185, endPoint y: 101, distance: 14.6
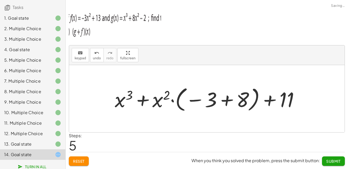
drag, startPoint x: 244, startPoint y: 100, endPoint x: 204, endPoint y: 98, distance: 39.5
click at [205, 98] on div at bounding box center [209, 98] width 194 height 29
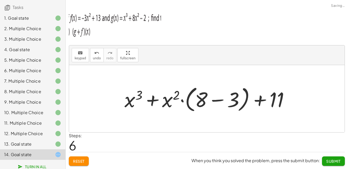
drag, startPoint x: 218, startPoint y: 104, endPoint x: 223, endPoint y: 102, distance: 5.8
click at [218, 104] on div at bounding box center [209, 99] width 174 height 30
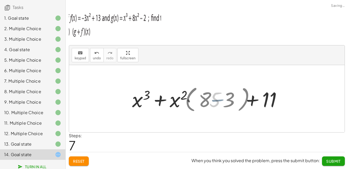
click at [235, 102] on div at bounding box center [208, 98] width 115 height 27
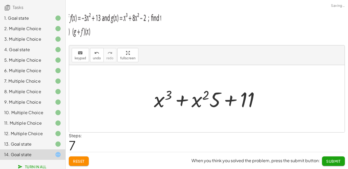
click at [204, 103] on div at bounding box center [208, 98] width 115 height 27
drag, startPoint x: 211, startPoint y: 103, endPoint x: 215, endPoint y: 102, distance: 4.0
click at [215, 102] on div at bounding box center [208, 98] width 115 height 27
click at [216, 101] on div at bounding box center [208, 98] width 115 height 27
click at [249, 98] on div at bounding box center [208, 98] width 115 height 27
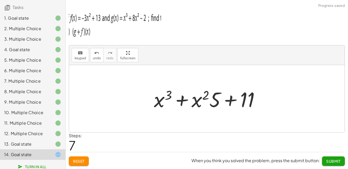
click at [222, 99] on div at bounding box center [208, 98] width 115 height 27
click at [237, 101] on div at bounding box center [208, 98] width 115 height 27
click at [233, 101] on div at bounding box center [208, 98] width 115 height 27
click at [232, 101] on div at bounding box center [208, 98] width 115 height 27
click at [228, 101] on div at bounding box center [208, 98] width 115 height 27
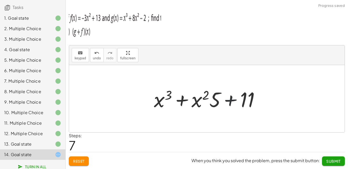
click at [228, 101] on div at bounding box center [208, 98] width 115 height 27
click at [227, 100] on div at bounding box center [208, 98] width 115 height 27
click at [231, 100] on div at bounding box center [208, 98] width 115 height 27
click at [169, 96] on div at bounding box center [208, 98] width 115 height 27
click at [179, 100] on div at bounding box center [208, 98] width 115 height 27
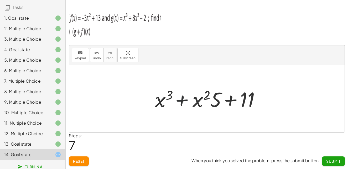
click at [181, 100] on div at bounding box center [208, 98] width 115 height 27
drag, startPoint x: 182, startPoint y: 99, endPoint x: 191, endPoint y: 99, distance: 8.7
click at [183, 99] on div at bounding box center [208, 98] width 115 height 27
click at [240, 102] on div at bounding box center [208, 98] width 115 height 27
click at [230, 102] on div at bounding box center [208, 98] width 115 height 27
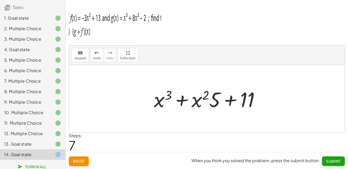
click at [230, 102] on div at bounding box center [208, 98] width 115 height 27
drag, startPoint x: 214, startPoint y: 104, endPoint x: 192, endPoint y: 103, distance: 21.9
click at [329, 158] on button "Submit" at bounding box center [333, 161] width 23 height 9
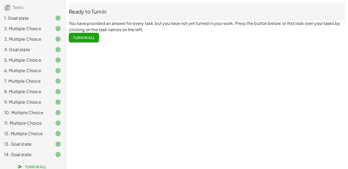
click at [97, 38] on button "Turn In All" at bounding box center [84, 37] width 30 height 9
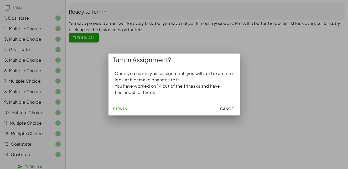
click at [117, 108] on span "Turn In" at bounding box center [120, 109] width 15 height 5
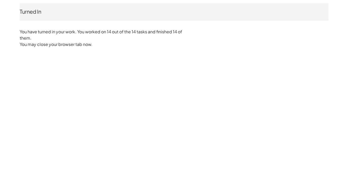
click at [0, 0] on div "Turned In [DATE][PERSON_NAME] Not you? You have turned in your work. You worked…" at bounding box center [0, 0] width 0 height 0
